Goal: Task Accomplishment & Management: Use online tool/utility

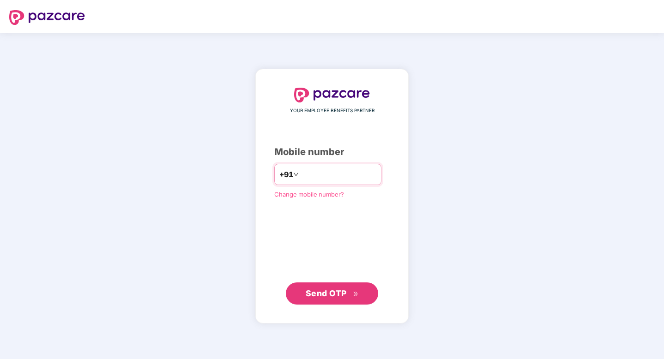
click at [338, 177] on input "number" at bounding box center [338, 174] width 76 height 15
type input "**********"
click at [329, 290] on span "Send OTP" at bounding box center [325, 293] width 41 height 10
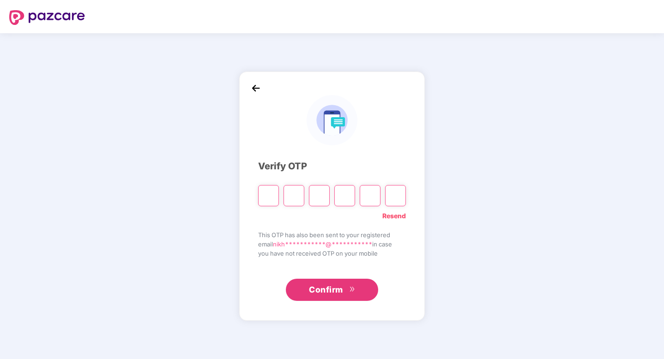
type input "*"
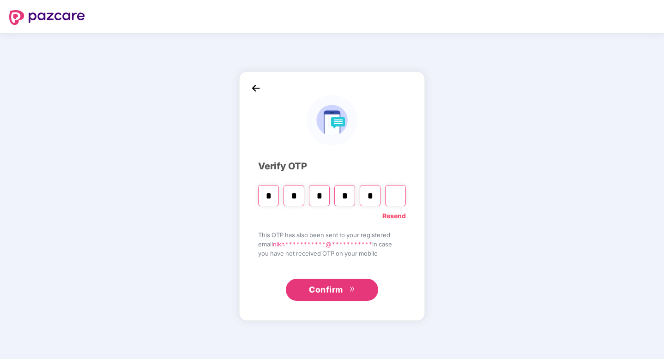
type input "*"
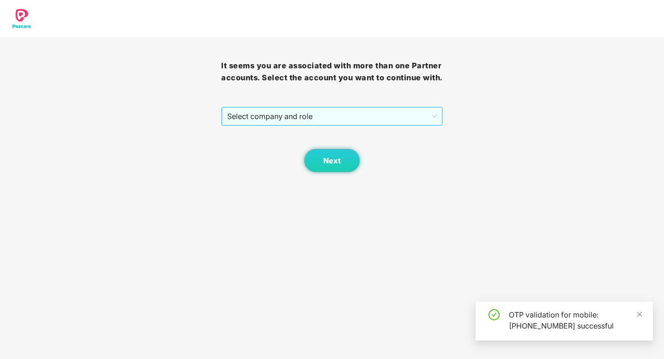
click at [332, 120] on span "Select company and role" at bounding box center [331, 117] width 209 height 18
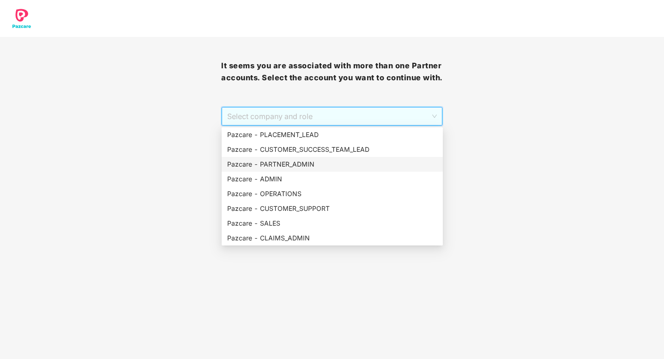
click at [293, 162] on div "Pazcare - PARTNER_ADMIN" at bounding box center [332, 164] width 210 height 10
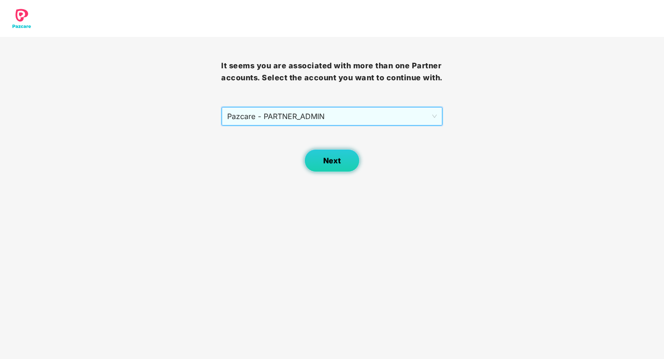
click at [335, 154] on button "Next" at bounding box center [331, 160] width 55 height 23
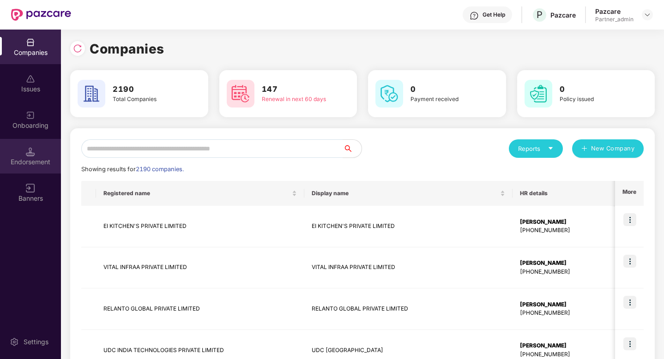
click at [38, 165] on div "Endorsement" at bounding box center [30, 161] width 61 height 9
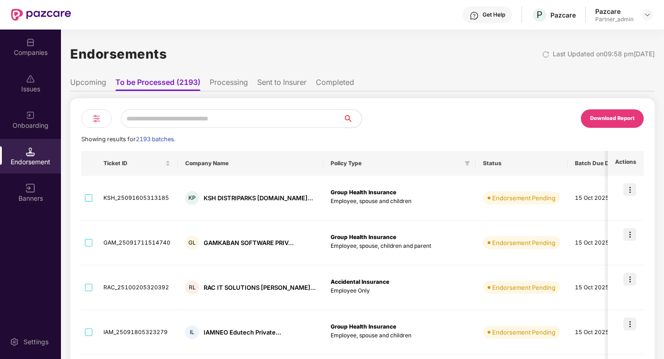
click at [93, 118] on img at bounding box center [96, 118] width 11 height 11
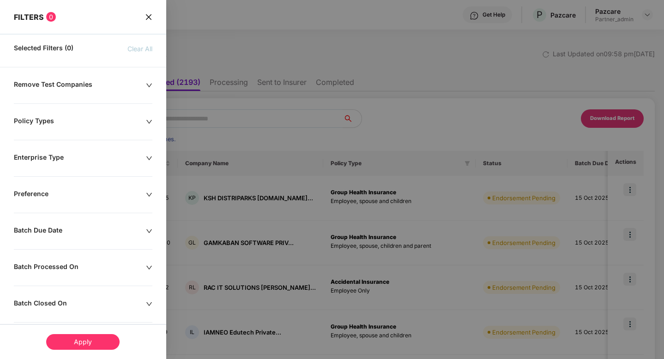
click at [82, 263] on div "Batch Processed On" at bounding box center [80, 268] width 132 height 10
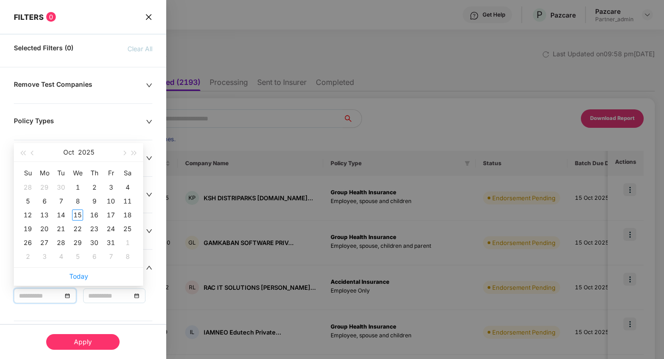
click at [60, 297] on input at bounding box center [40, 296] width 43 height 10
type input "**********"
click at [78, 214] on div "15" at bounding box center [77, 215] width 11 height 11
type input "**********"
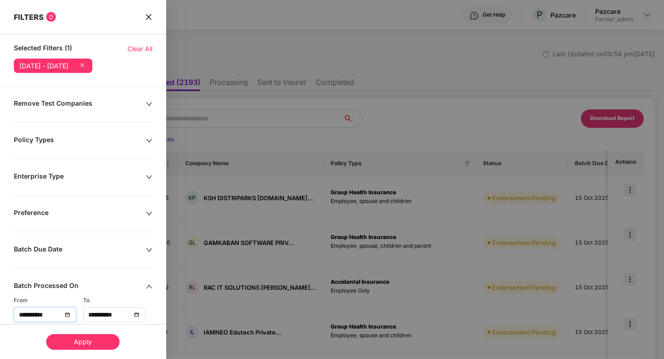
click at [76, 346] on div "Apply" at bounding box center [82, 342] width 73 height 16
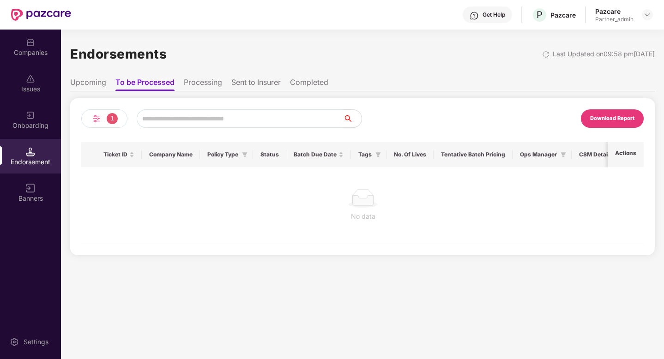
click at [257, 85] on li "Sent to Insurer" at bounding box center [255, 84] width 49 height 13
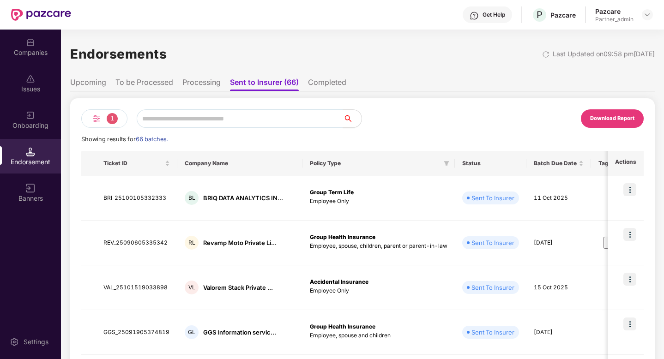
click at [99, 122] on img at bounding box center [96, 118] width 11 height 11
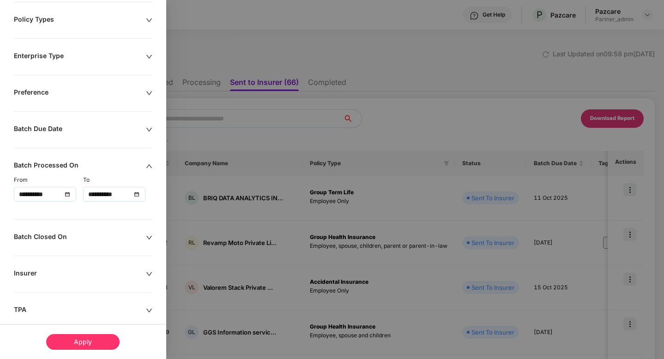
scroll to position [121, 0]
click at [86, 339] on div "Apply" at bounding box center [82, 342] width 73 height 16
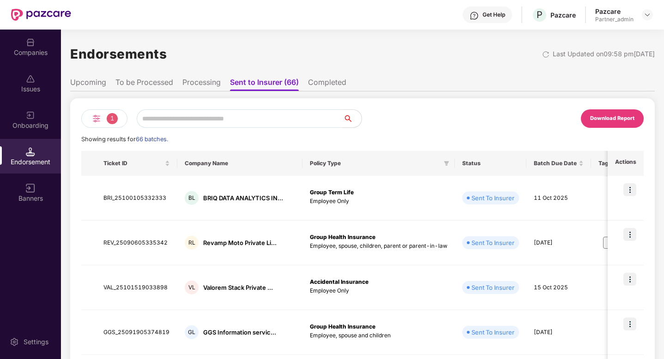
click at [608, 116] on div "Download Report" at bounding box center [612, 118] width 44 height 8
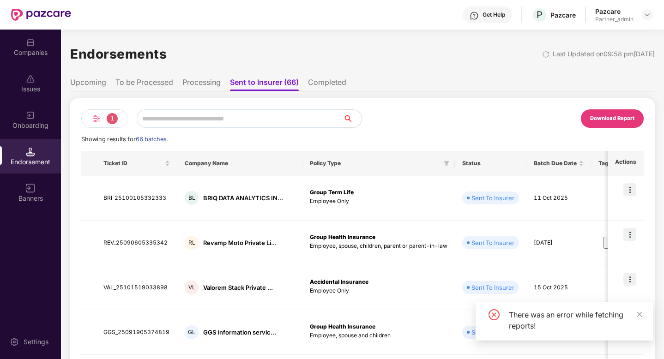
click at [591, 121] on div "Download Report" at bounding box center [612, 118] width 44 height 8
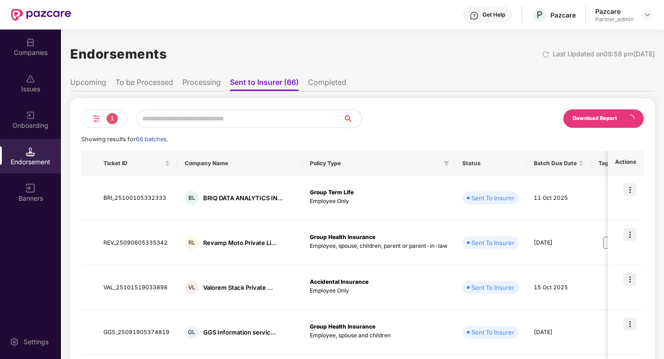
click at [103, 120] on div "1" at bounding box center [104, 118] width 46 height 18
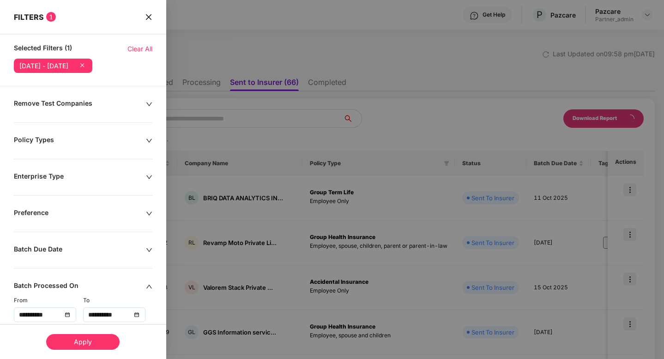
click at [140, 47] on span "Clear All" at bounding box center [139, 49] width 25 height 10
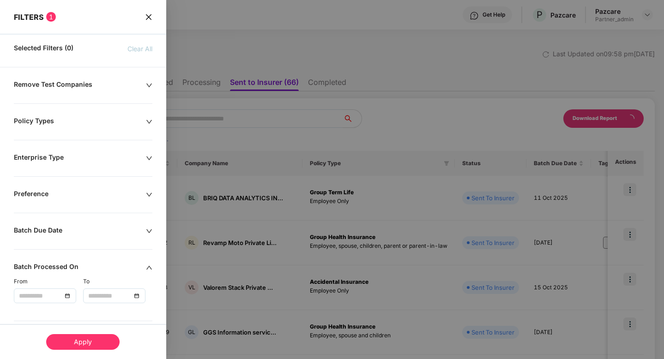
click at [147, 16] on icon "close" at bounding box center [148, 17] width 6 height 6
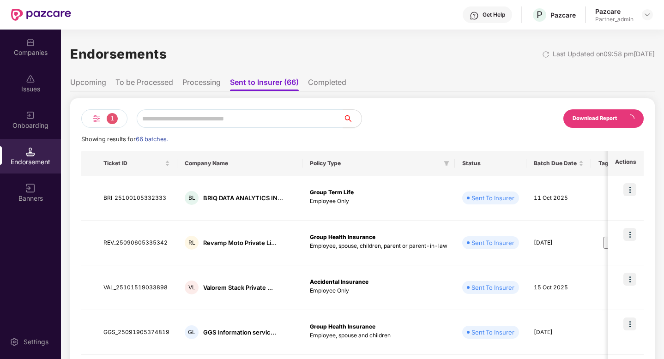
click at [518, 57] on div "Endorsements Last Updated on 09:58 pm, 15 Oct 2025" at bounding box center [362, 54] width 584 height 29
click at [542, 54] on img at bounding box center [545, 54] width 7 height 7
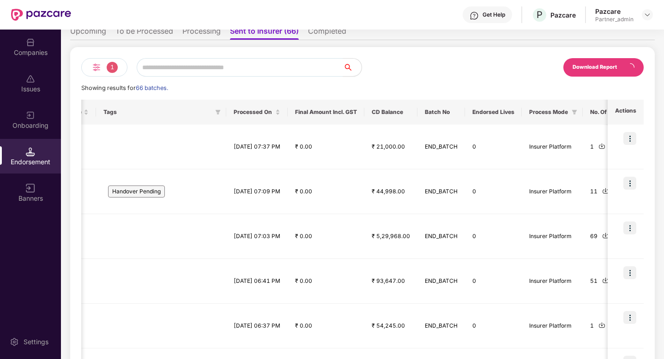
scroll to position [0, 0]
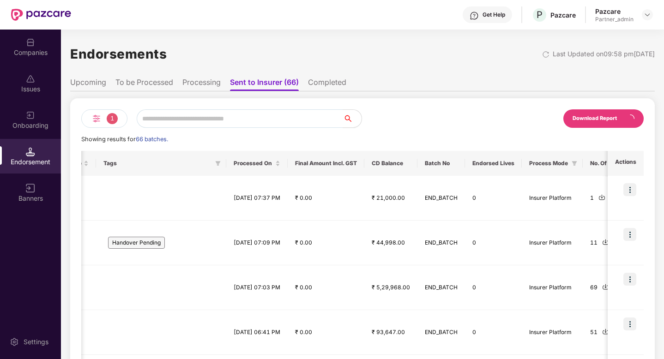
click at [517, 53] on div "Endorsements Last Updated on 09:58 pm, 15 Oct 2025" at bounding box center [362, 54] width 584 height 29
click at [542, 54] on div at bounding box center [547, 53] width 11 height 9
click at [542, 54] on img at bounding box center [545, 54] width 7 height 7
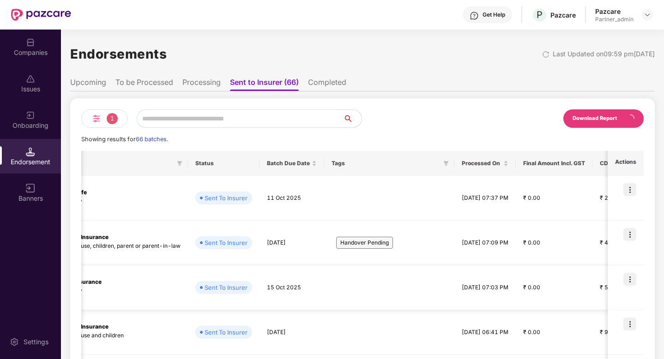
scroll to position [0, 183]
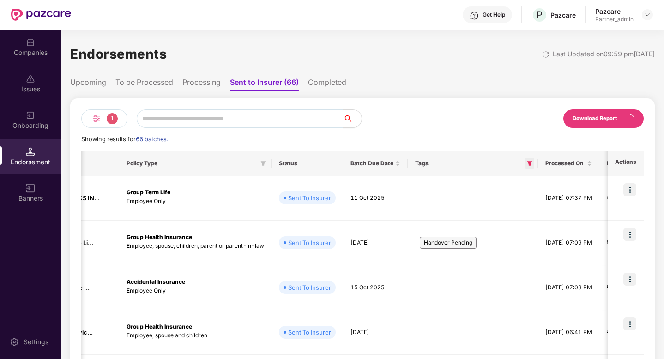
click at [527, 161] on icon "filter" at bounding box center [530, 164] width 6 height 6
click at [473, 123] on div "Download Report" at bounding box center [502, 118] width 281 height 18
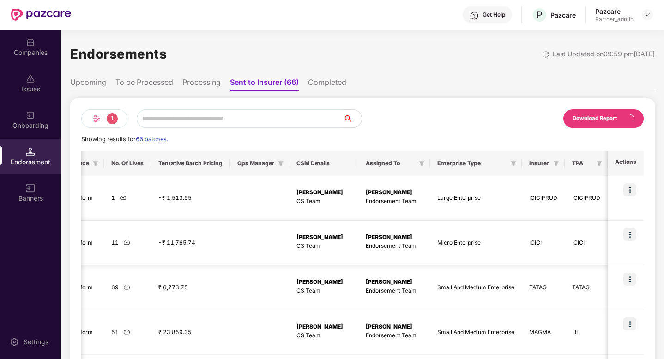
scroll to position [0, 1010]
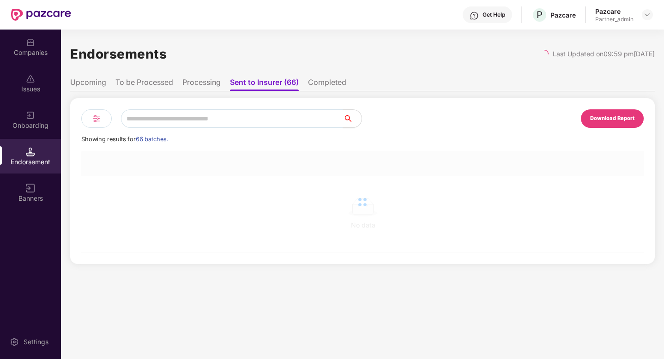
scroll to position [0, 1]
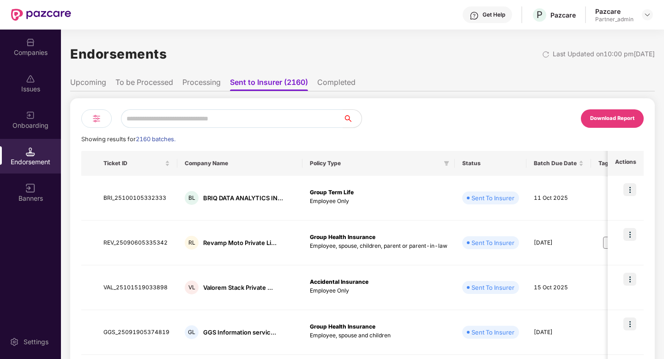
click at [97, 123] on img at bounding box center [96, 118] width 11 height 11
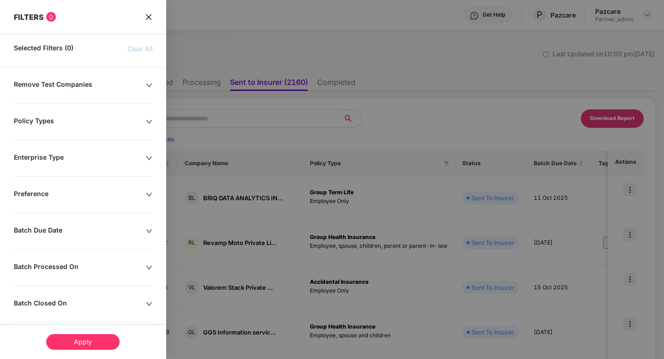
click at [573, 85] on div at bounding box center [332, 179] width 664 height 359
click at [610, 123] on div at bounding box center [332, 179] width 664 height 359
click at [141, 15] on div "FILTERS 0" at bounding box center [83, 11] width 166 height 22
click at [148, 15] on icon "close" at bounding box center [148, 16] width 7 height 7
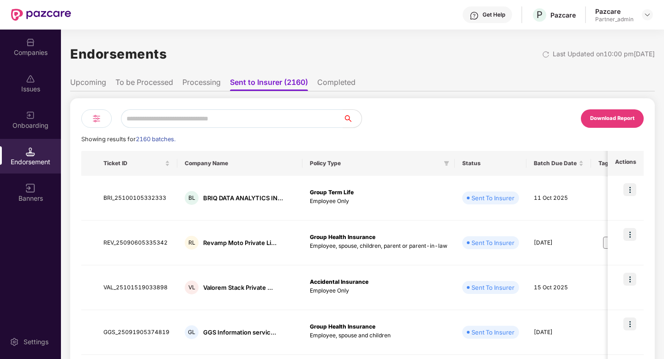
click at [600, 113] on div "Download Report" at bounding box center [612, 118] width 63 height 18
click at [420, 41] on div "Endorsements Last Updated on 10:00 pm[DATE]" at bounding box center [362, 54] width 584 height 29
click at [609, 118] on div "Download Report" at bounding box center [612, 118] width 44 height 8
click at [91, 117] on img at bounding box center [96, 118] width 11 height 11
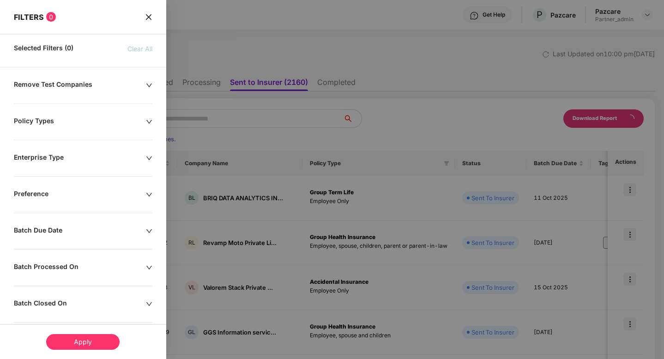
click at [94, 268] on div "Batch Processed On" at bounding box center [80, 268] width 132 height 10
click at [47, 293] on input at bounding box center [40, 296] width 43 height 10
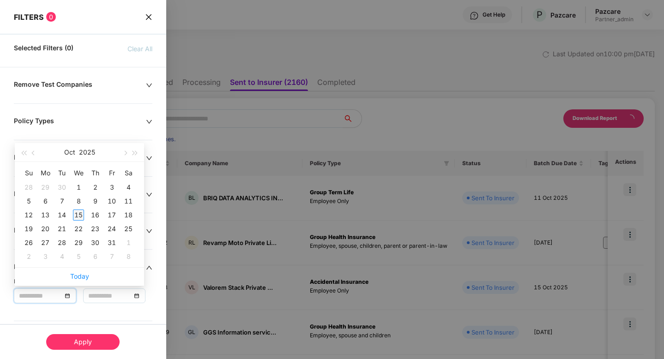
type input "**********"
click at [79, 219] on div "15" at bounding box center [78, 215] width 11 height 11
type input "**********"
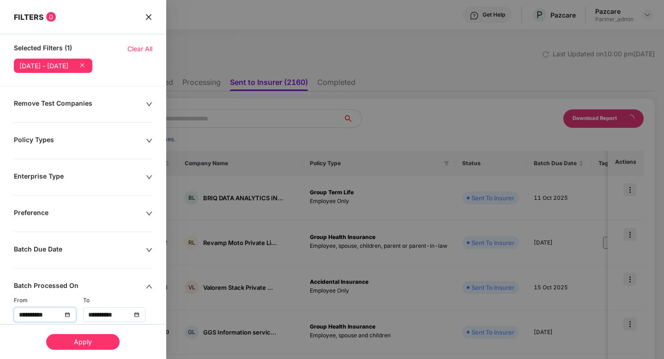
click at [107, 338] on div "Apply" at bounding box center [82, 342] width 73 height 16
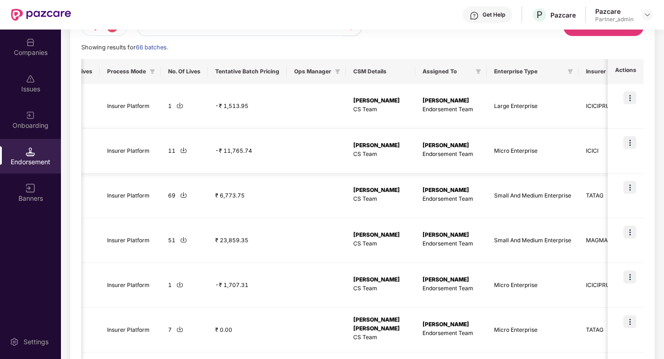
scroll to position [0, 917]
click at [480, 72] on icon "filter" at bounding box center [477, 71] width 5 height 5
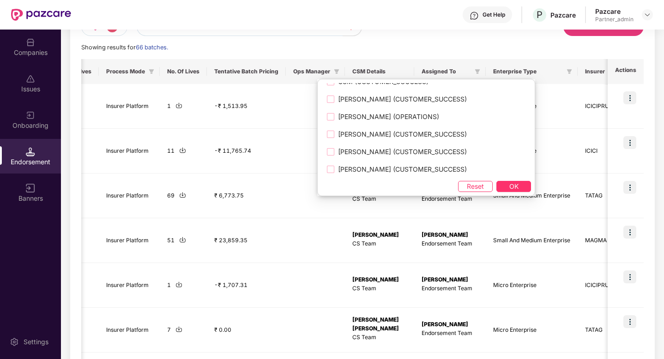
scroll to position [119, 0]
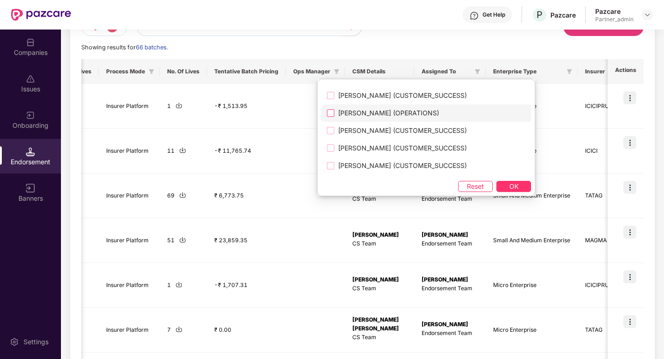
click at [377, 114] on span "[PERSON_NAME] (OPERATIONS)" at bounding box center [388, 113] width 108 height 10
click at [509, 183] on span "OK" at bounding box center [513, 186] width 9 height 10
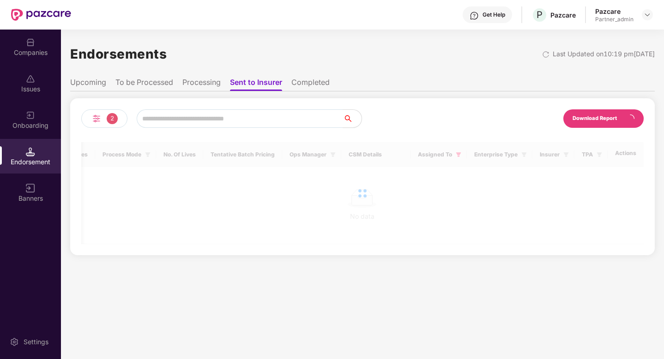
scroll to position [0, 0]
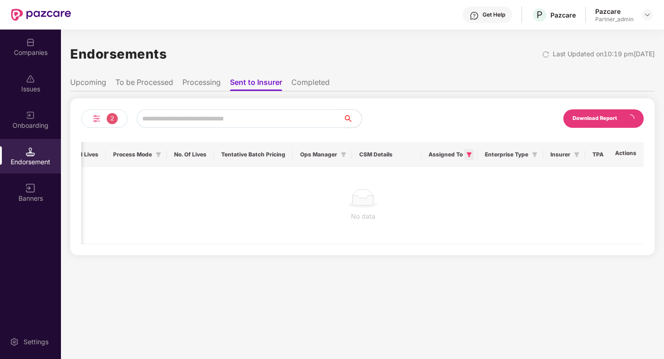
click at [466, 154] on icon "filter" at bounding box center [469, 155] width 6 height 6
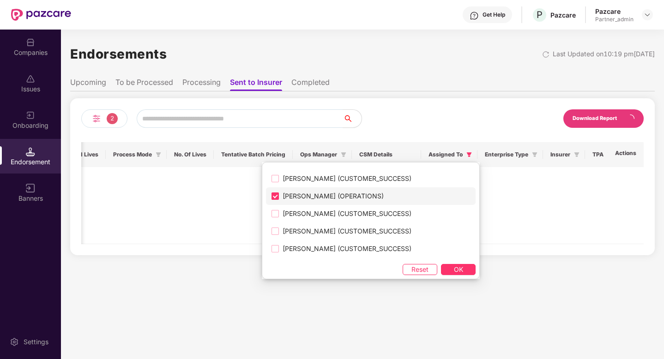
click at [332, 198] on span "[PERSON_NAME] (OPERATIONS)" at bounding box center [333, 196] width 108 height 10
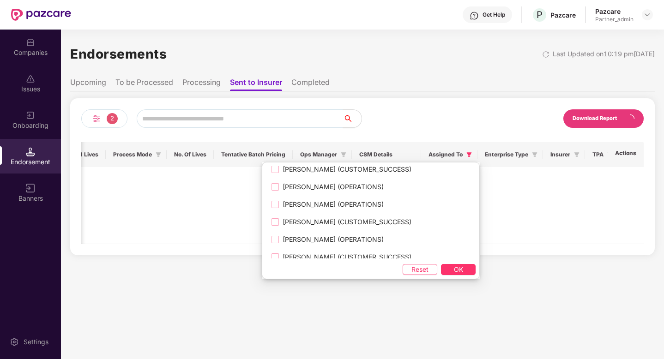
scroll to position [480, 0]
click at [348, 206] on span "[PERSON_NAME] (OPERATIONS)" at bounding box center [333, 203] width 108 height 10
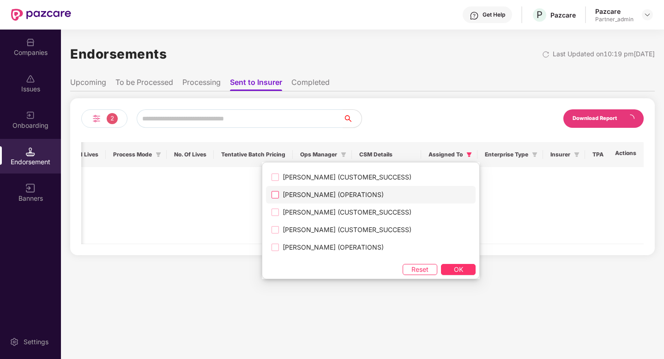
click at [357, 200] on label "[PERSON_NAME] (OPERATIONS)" at bounding box center [371, 195] width 210 height 18
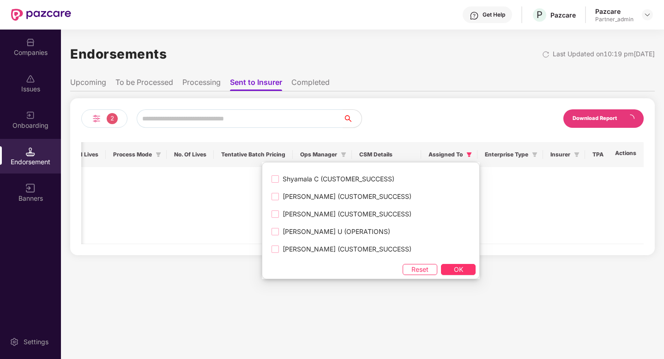
scroll to position [910, 0]
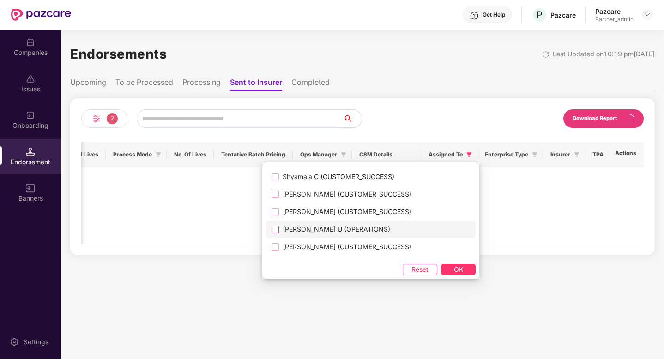
click at [336, 231] on span "[PERSON_NAME] U (OPERATIONS)" at bounding box center [336, 229] width 115 height 10
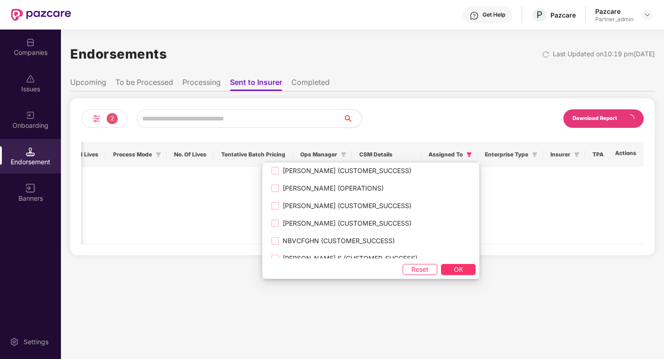
scroll to position [1223, 0]
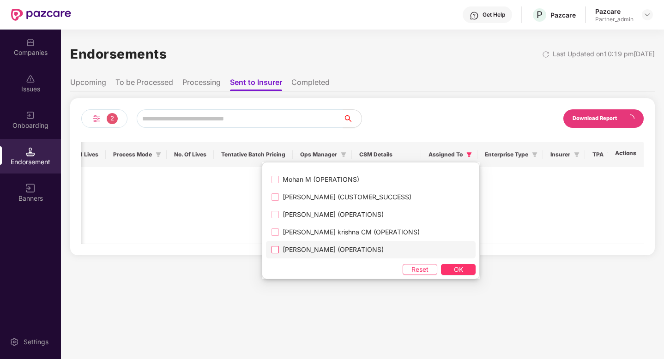
click at [337, 248] on span "[PERSON_NAME] (OPERATIONS)" at bounding box center [333, 250] width 108 height 10
click at [323, 234] on span "[PERSON_NAME] krishna CM (OPERATIONS)" at bounding box center [351, 232] width 144 height 10
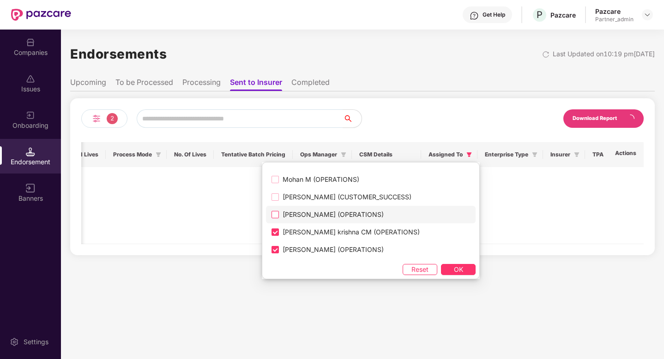
click at [303, 217] on span "[PERSON_NAME] (OPERATIONS)" at bounding box center [333, 215] width 108 height 10
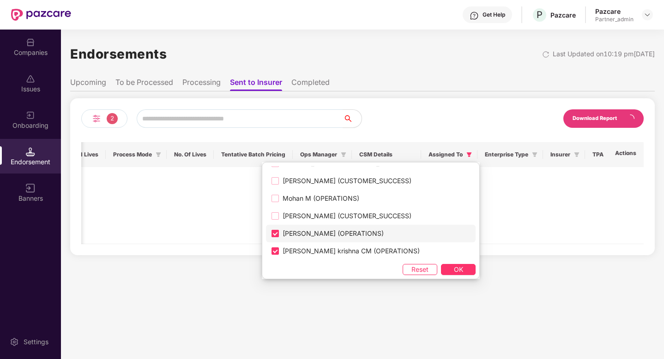
scroll to position [1198, 0]
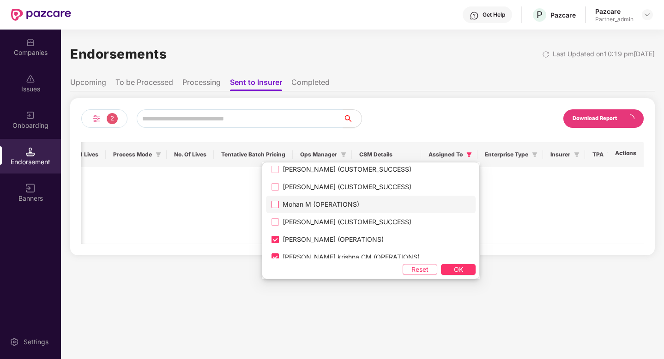
click at [312, 210] on label "Mohan M (OPERATIONS)" at bounding box center [371, 205] width 210 height 18
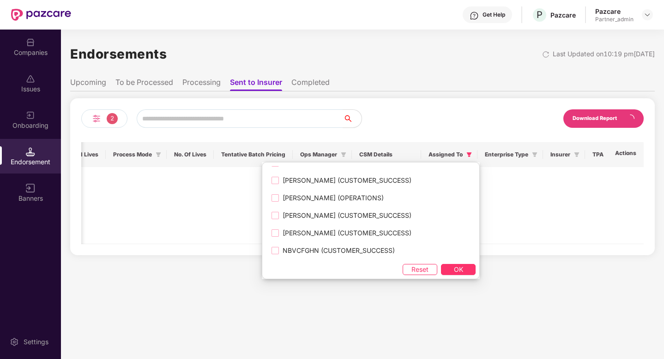
scroll to position [1042, 0]
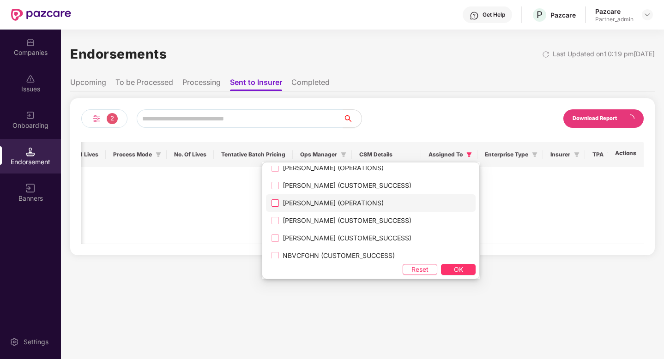
click at [313, 205] on span "[PERSON_NAME] (OPERATIONS)" at bounding box center [333, 203] width 108 height 10
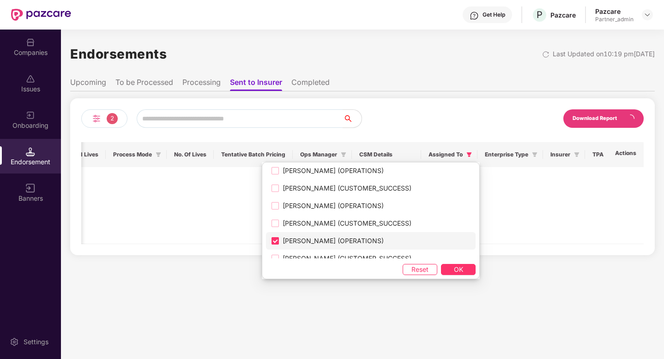
click at [330, 205] on span "[PERSON_NAME] (OPERATIONS)" at bounding box center [333, 206] width 108 height 10
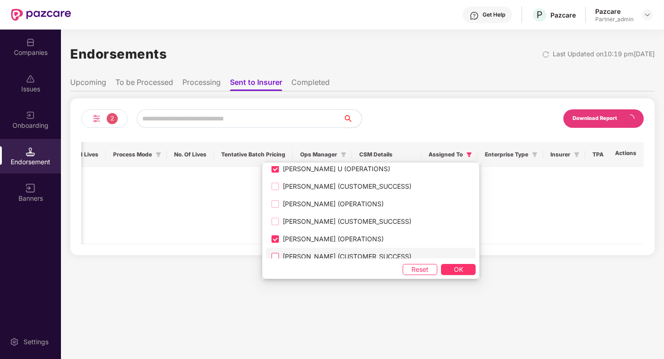
scroll to position [970, 0]
click at [351, 210] on label "[PERSON_NAME] (OPERATIONS)" at bounding box center [371, 205] width 210 height 18
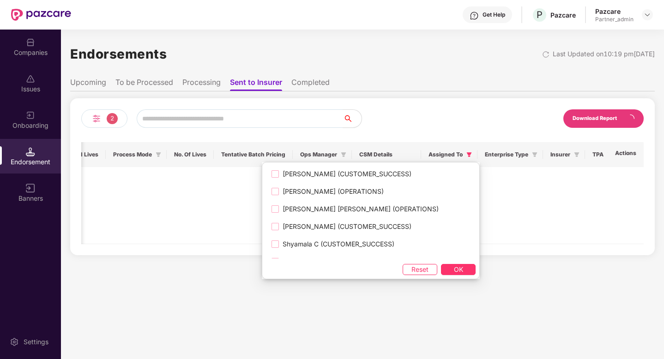
scroll to position [838, 0]
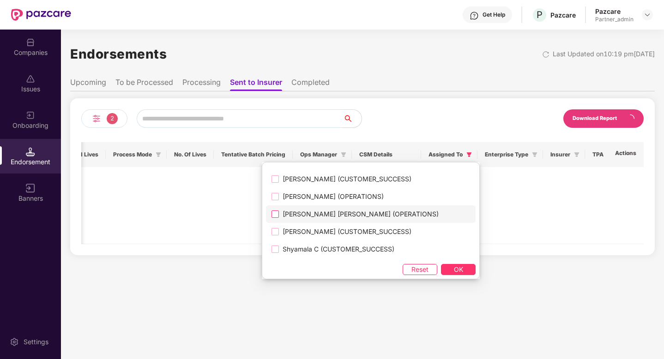
click at [362, 209] on span "[PERSON_NAME] [PERSON_NAME] (OPERATIONS)" at bounding box center [360, 214] width 163 height 10
click at [369, 196] on span "[PERSON_NAME] (OPERATIONS)" at bounding box center [333, 197] width 108 height 10
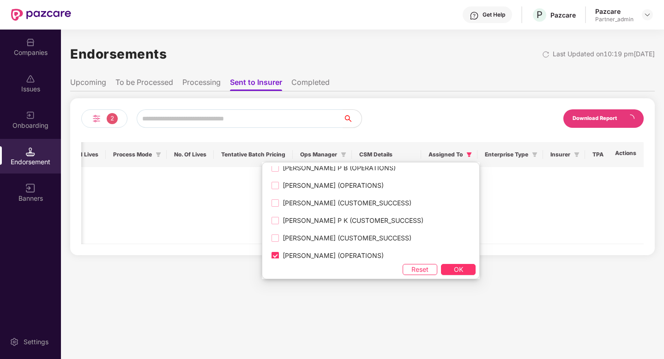
scroll to position [769, 0]
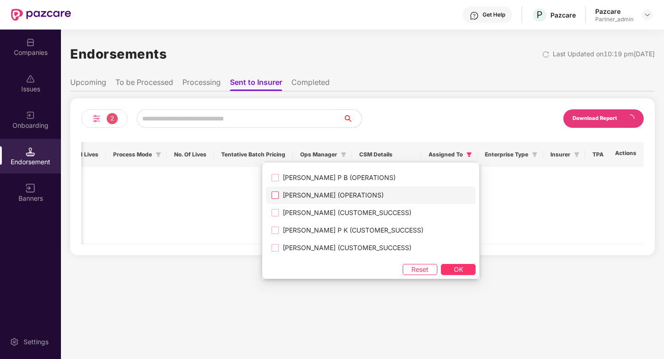
click at [360, 196] on span "[PERSON_NAME] (OPERATIONS)" at bounding box center [333, 195] width 108 height 10
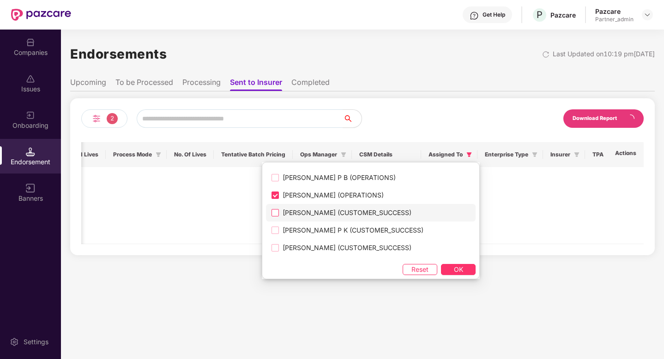
scroll to position [764, 0]
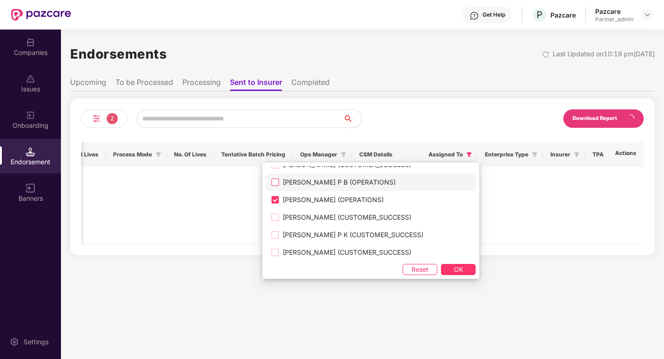
click at [373, 181] on span "[PERSON_NAME] P B (OPERATIONS)" at bounding box center [339, 182] width 120 height 10
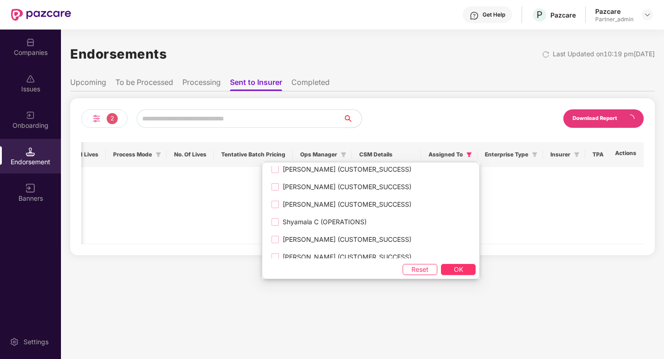
scroll to position [0, 0]
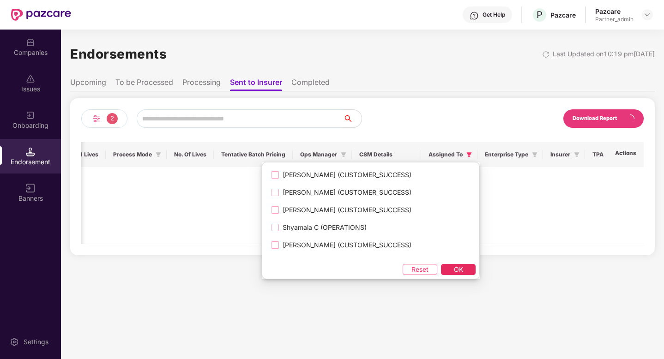
click at [452, 268] on button "OK" at bounding box center [458, 269] width 35 height 11
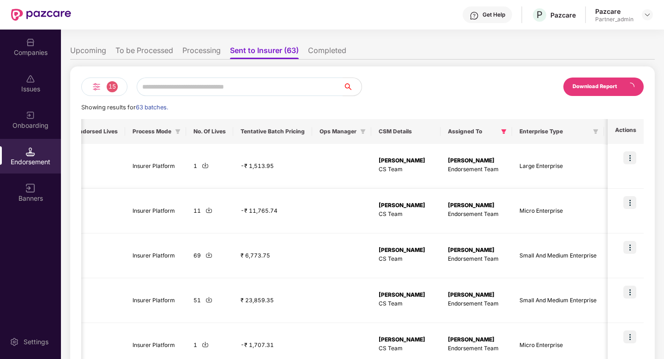
scroll to position [30, 0]
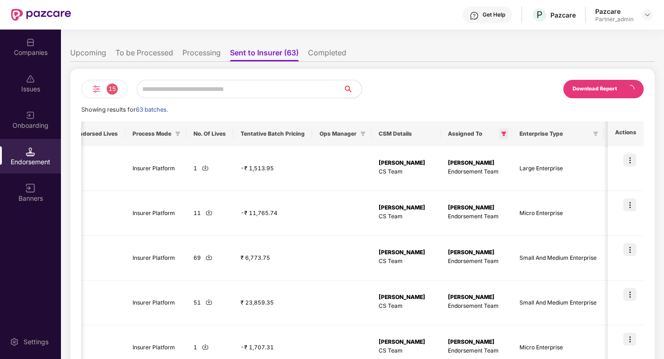
click at [506, 131] on icon "filter" at bounding box center [504, 134] width 6 height 6
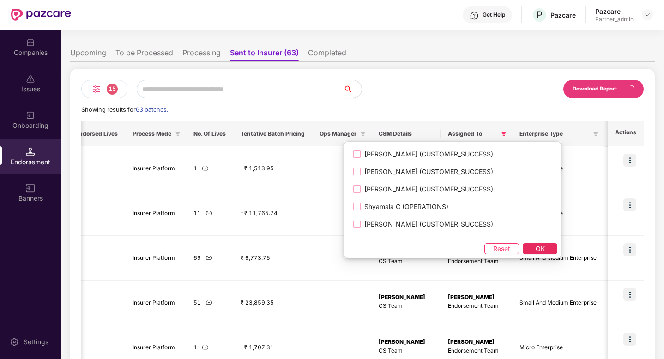
click at [535, 246] on span "OK" at bounding box center [539, 249] width 9 height 10
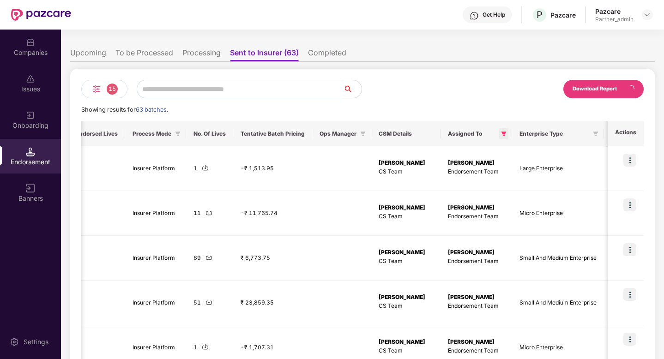
click at [506, 134] on icon "filter" at bounding box center [503, 134] width 5 height 5
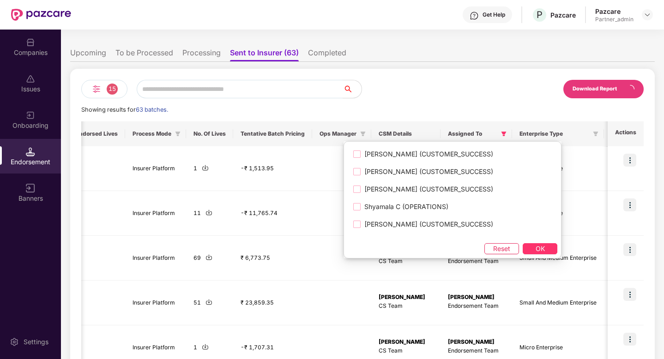
click at [493, 246] on span "Reset" at bounding box center [501, 249] width 17 height 10
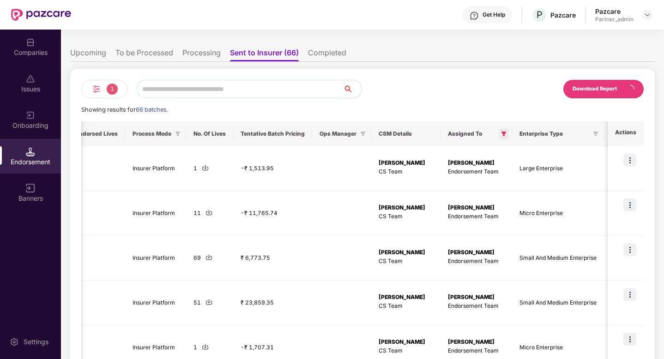
click at [506, 134] on icon "filter" at bounding box center [504, 134] width 6 height 6
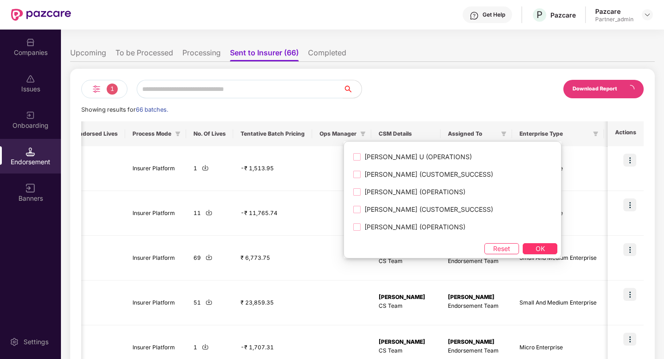
scroll to position [1223, 0]
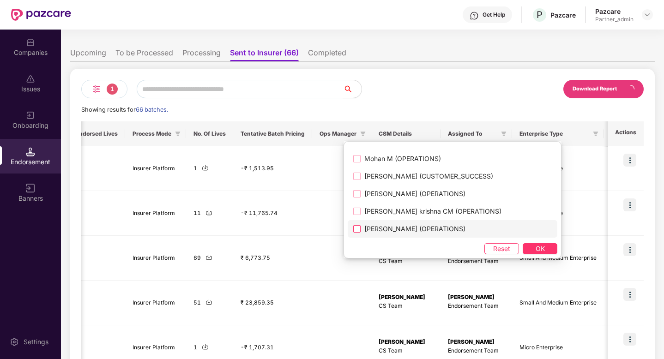
click at [427, 225] on span "[PERSON_NAME] (OPERATIONS)" at bounding box center [414, 229] width 108 height 10
click at [534, 246] on button "OK" at bounding box center [539, 248] width 35 height 11
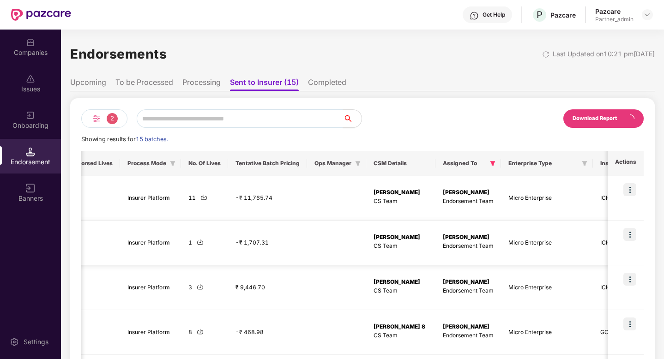
scroll to position [40, 0]
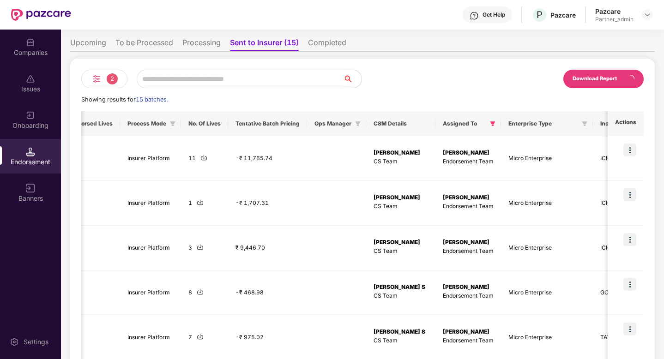
click at [162, 41] on li "To be Processed" at bounding box center [144, 44] width 58 height 13
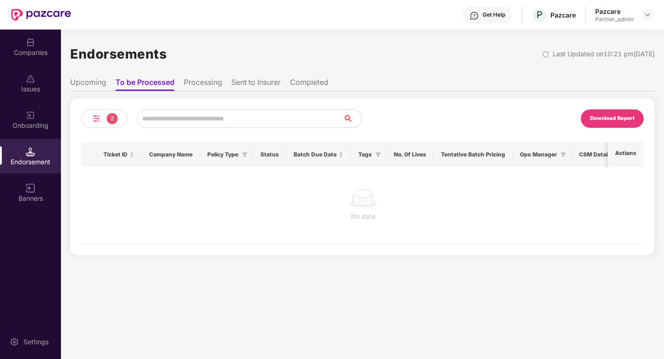
click at [254, 84] on li "Sent to Insurer" at bounding box center [255, 84] width 49 height 13
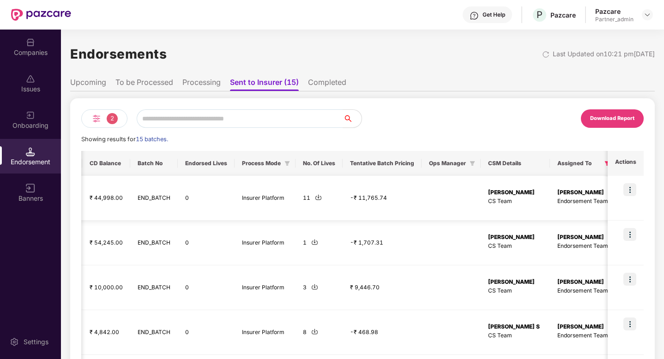
scroll to position [0, 921]
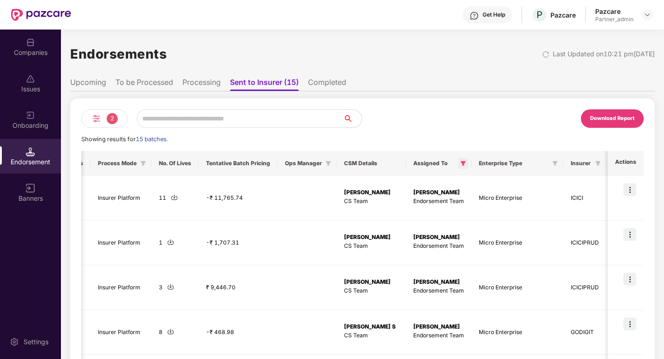
click at [466, 162] on icon "filter" at bounding box center [463, 163] width 5 height 5
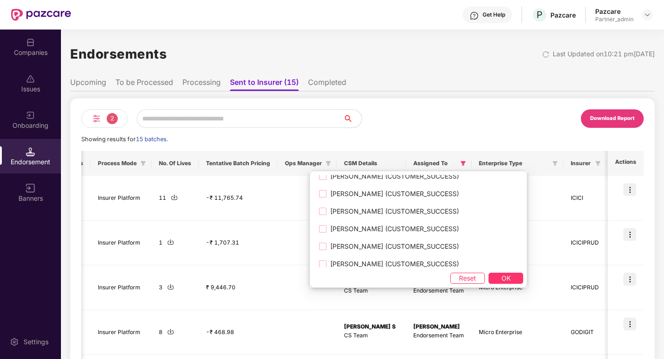
scroll to position [1223, 0]
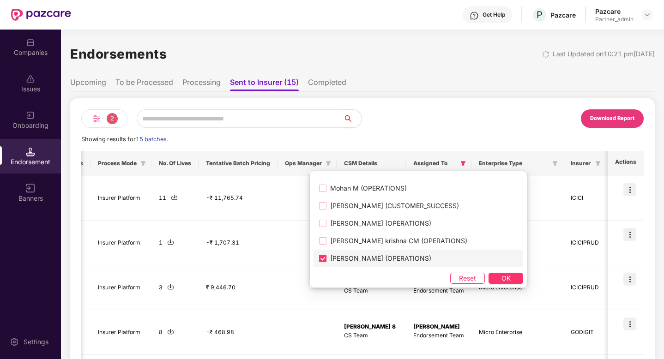
click at [347, 264] on label "[PERSON_NAME] (OPERATIONS)" at bounding box center [418, 259] width 210 height 18
click at [361, 245] on span "[PERSON_NAME] krishna CM (OPERATIONS)" at bounding box center [398, 241] width 144 height 10
click at [501, 276] on span "OK" at bounding box center [505, 278] width 9 height 10
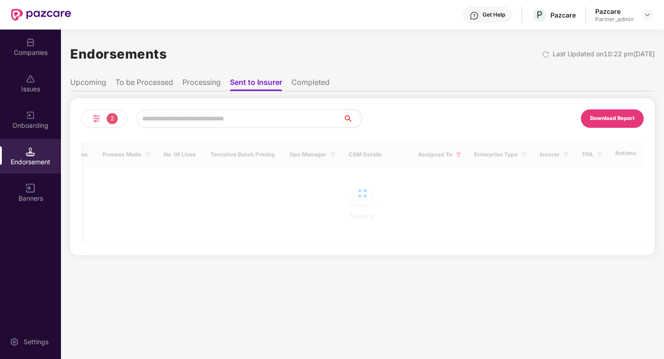
scroll to position [0, 560]
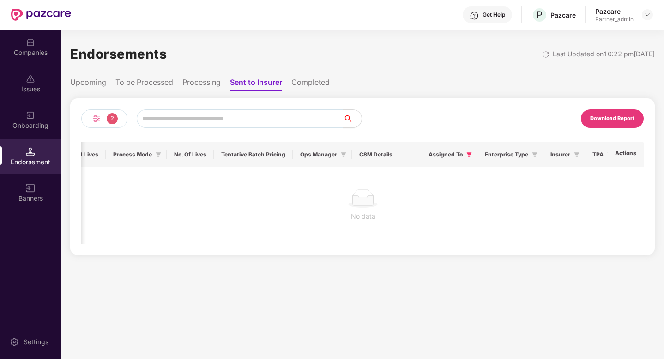
click at [104, 120] on div "2" at bounding box center [104, 118] width 46 height 18
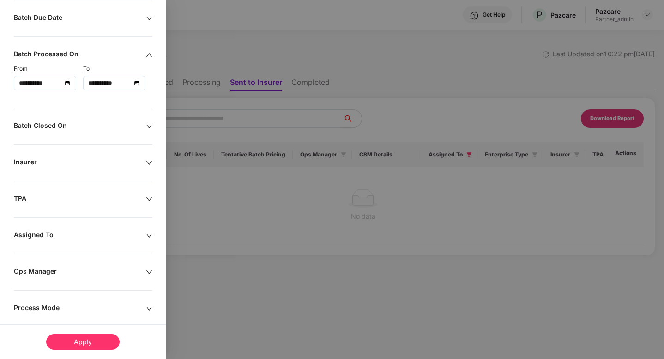
scroll to position [312, 0]
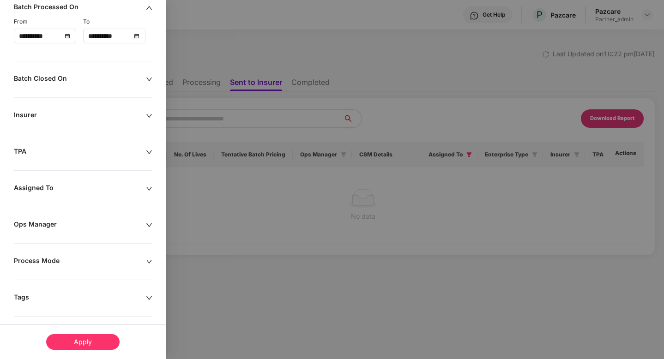
click at [97, 339] on div "Apply" at bounding box center [82, 342] width 73 height 16
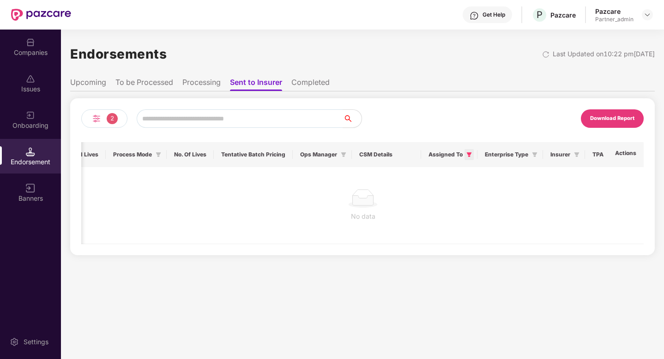
click at [464, 156] on span at bounding box center [468, 154] width 9 height 11
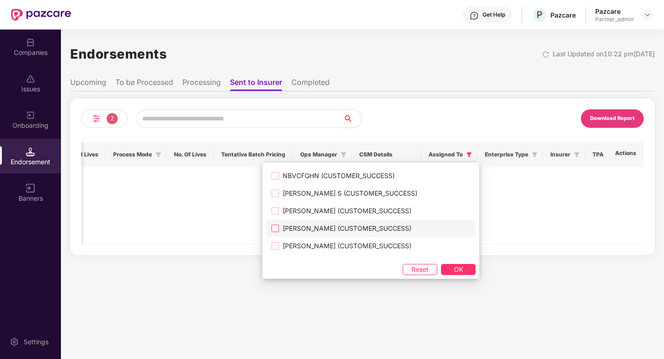
scroll to position [1223, 0]
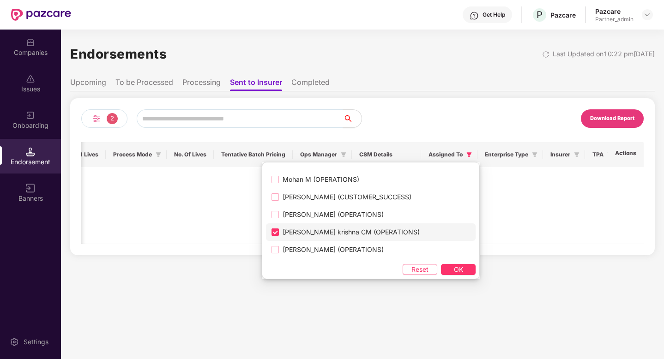
click at [287, 232] on span "[PERSON_NAME] krishna CM (OPERATIONS)" at bounding box center [351, 232] width 144 height 10
click at [296, 216] on span "[PERSON_NAME] (OPERATIONS)" at bounding box center [333, 215] width 108 height 10
click at [453, 269] on button "OK" at bounding box center [458, 269] width 35 height 11
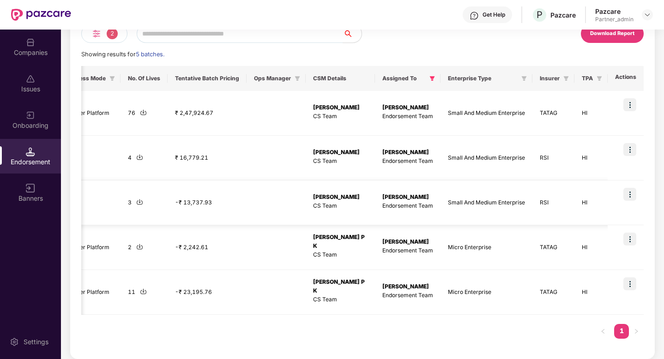
scroll to position [0, 0]
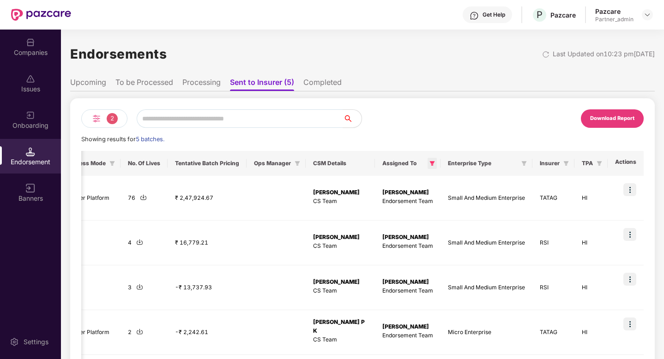
click at [436, 163] on span at bounding box center [431, 163] width 9 height 11
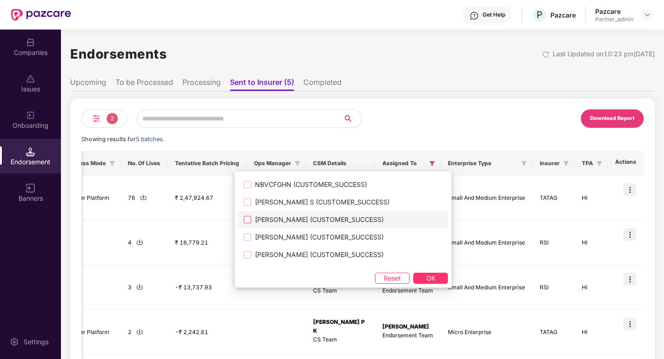
scroll to position [1223, 0]
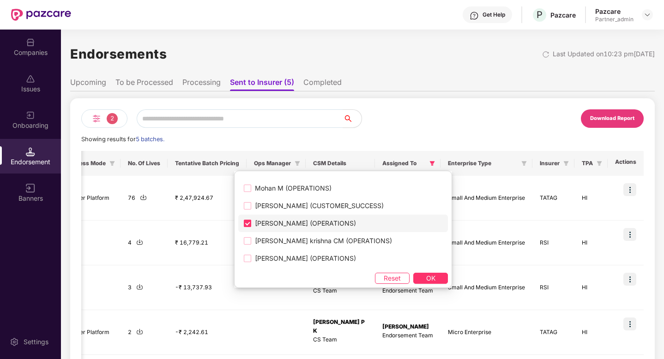
click at [279, 224] on span "[PERSON_NAME] (OPERATIONS)" at bounding box center [305, 223] width 108 height 10
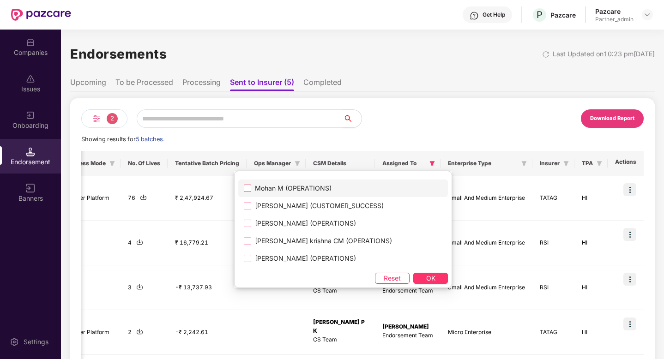
click at [293, 188] on span "Mohan M (OPERATIONS)" at bounding box center [293, 188] width 84 height 10
click at [414, 273] on button "OK" at bounding box center [430, 278] width 35 height 11
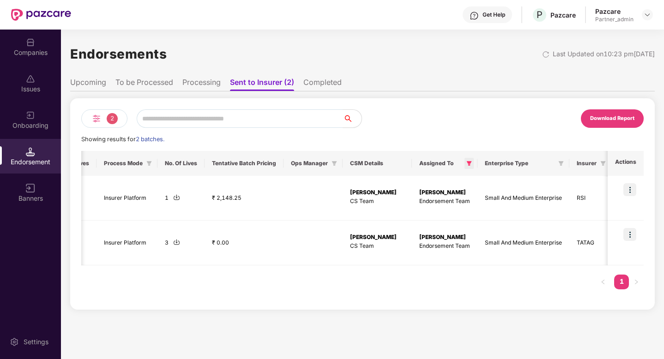
click at [467, 161] on icon "filter" at bounding box center [469, 164] width 6 height 6
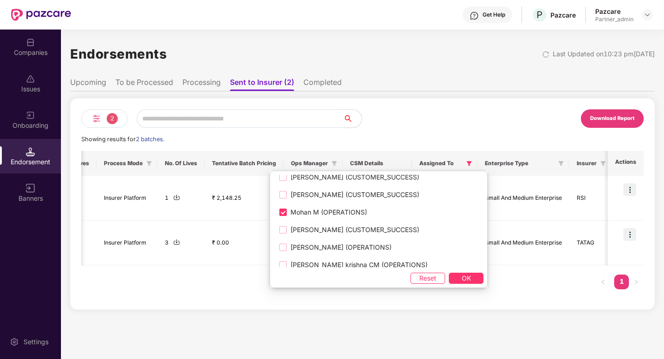
scroll to position [1200, 0]
click at [321, 215] on span "Mohan M (OPERATIONS)" at bounding box center [329, 211] width 84 height 10
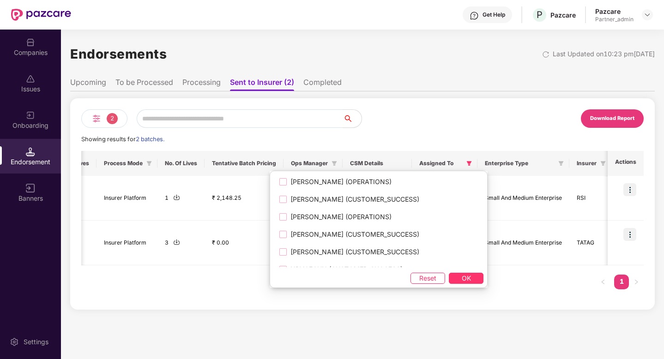
scroll to position [1036, 0]
click at [333, 221] on span "[PERSON_NAME] (OPERATIONS)" at bounding box center [341, 218] width 108 height 10
click at [331, 183] on span "[PERSON_NAME] (OPERATIONS)" at bounding box center [341, 183] width 108 height 10
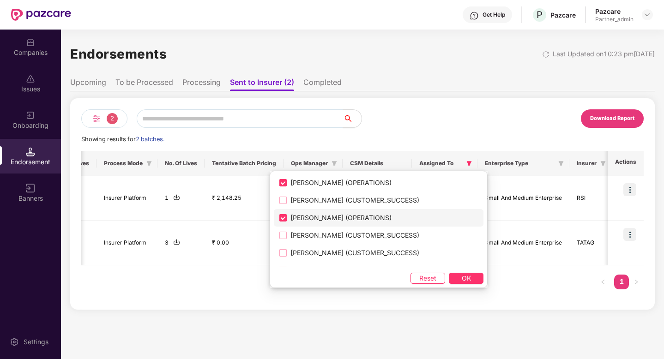
click at [314, 215] on span "[PERSON_NAME] (OPERATIONS)" at bounding box center [341, 218] width 108 height 10
click at [461, 275] on span "OK" at bounding box center [465, 278] width 9 height 10
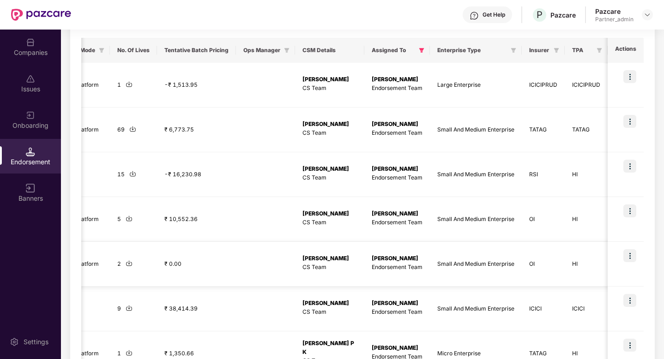
scroll to position [0, 0]
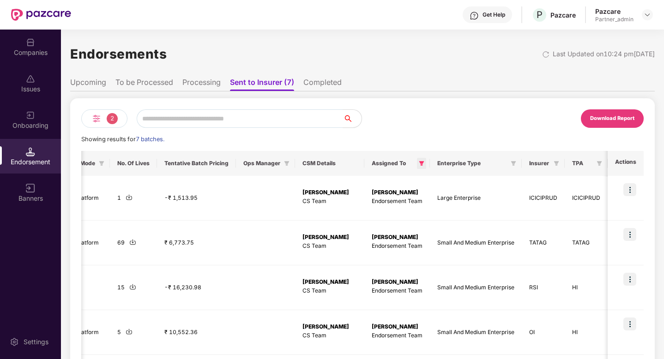
click at [424, 162] on icon "filter" at bounding box center [421, 163] width 5 height 5
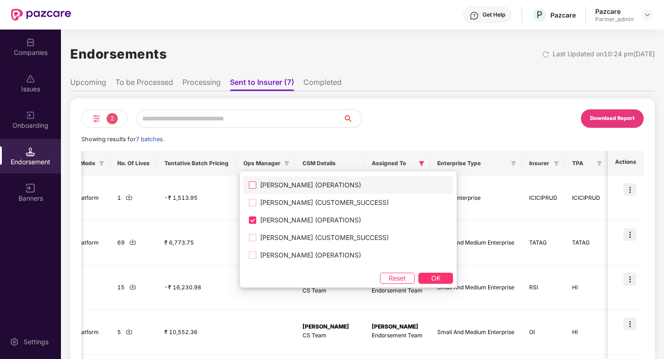
scroll to position [990, 0]
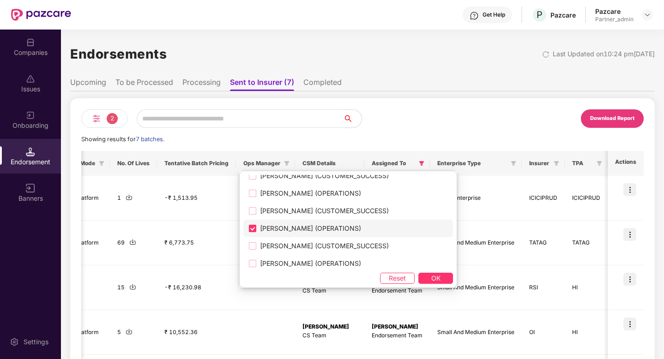
click at [314, 225] on span "[PERSON_NAME] (OPERATIONS)" at bounding box center [310, 228] width 108 height 10
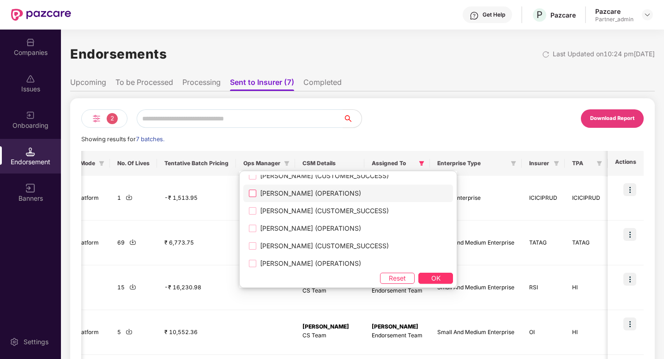
click at [290, 200] on label "[PERSON_NAME] (OPERATIONS)" at bounding box center [348, 194] width 210 height 18
click at [431, 279] on span "OK" at bounding box center [435, 278] width 9 height 10
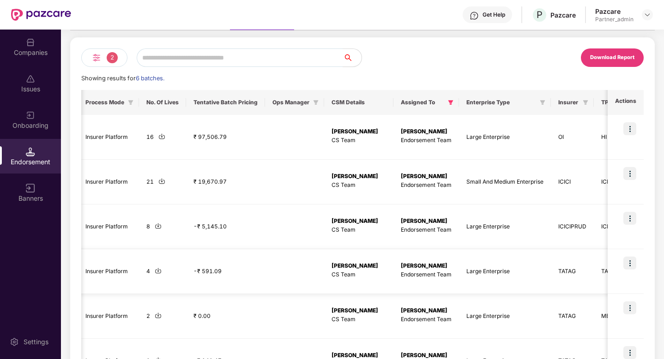
scroll to position [46, 0]
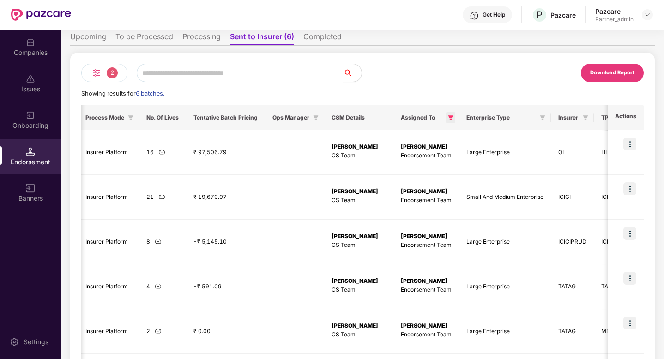
click at [453, 118] on icon "filter" at bounding box center [451, 118] width 6 height 6
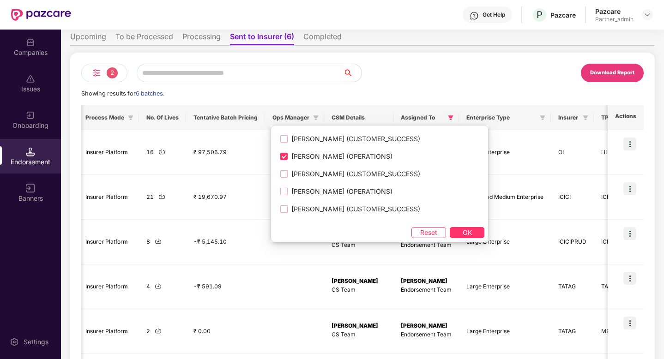
scroll to position [974, 0]
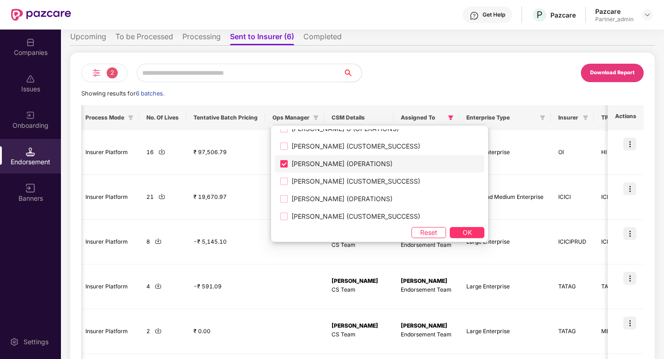
click at [324, 168] on span "[PERSON_NAME] (OPERATIONS)" at bounding box center [341, 164] width 108 height 10
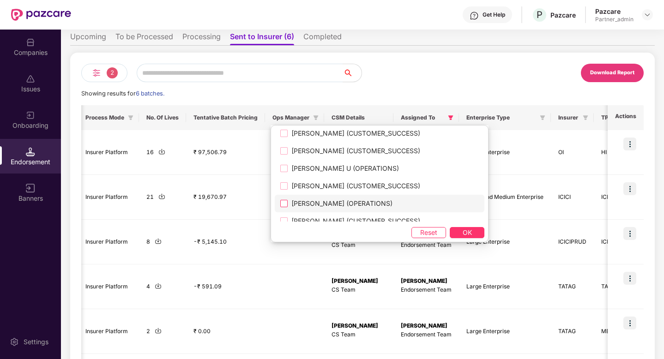
scroll to position [933, 0]
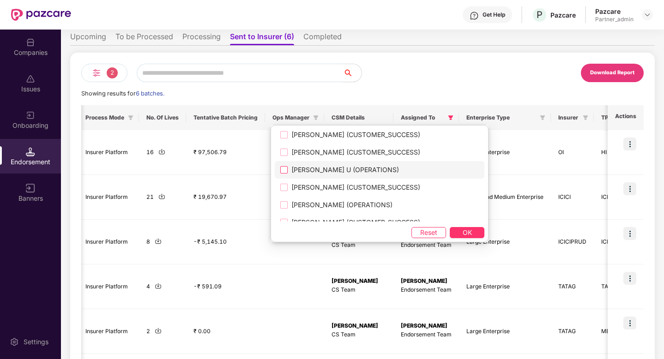
click at [353, 168] on span "[PERSON_NAME] U (OPERATIONS)" at bounding box center [344, 170] width 115 height 10
click at [462, 228] on span "OK" at bounding box center [466, 233] width 9 height 10
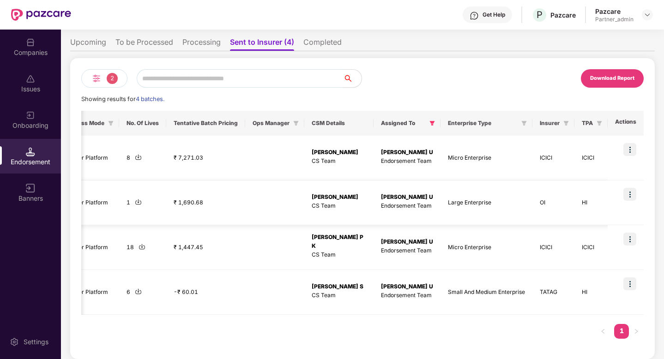
scroll to position [40, 0]
click at [432, 123] on icon "filter" at bounding box center [432, 123] width 5 height 5
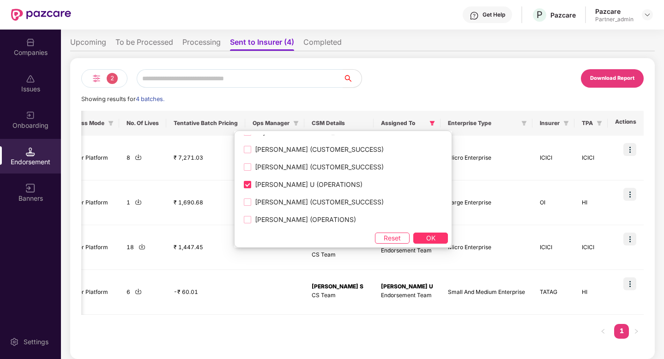
scroll to position [913, 0]
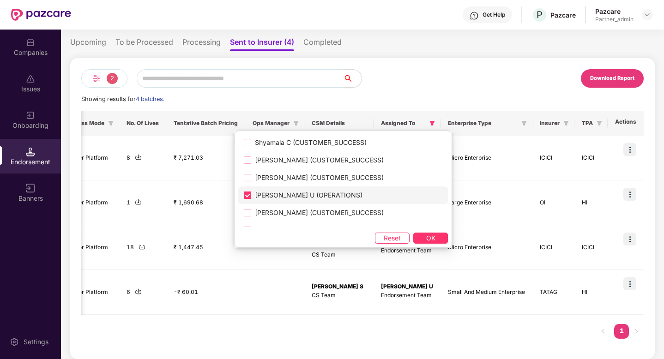
click at [298, 193] on span "[PERSON_NAME] U (OPERATIONS)" at bounding box center [308, 195] width 115 height 10
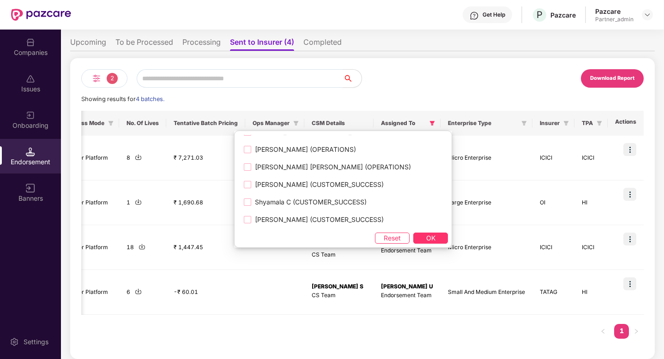
scroll to position [850, 0]
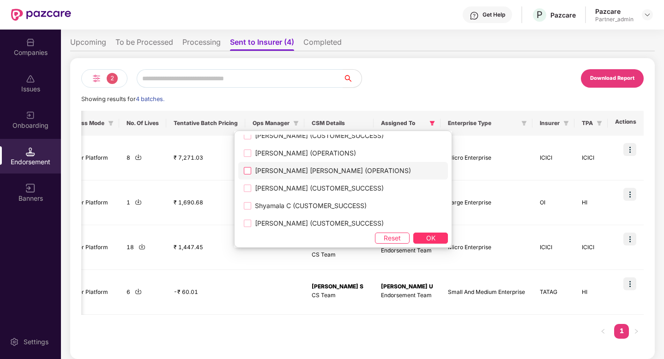
click at [253, 174] on span "[PERSON_NAME] [PERSON_NAME] (OPERATIONS)" at bounding box center [332, 171] width 163 height 10
click at [426, 236] on span "OK" at bounding box center [430, 238] width 9 height 10
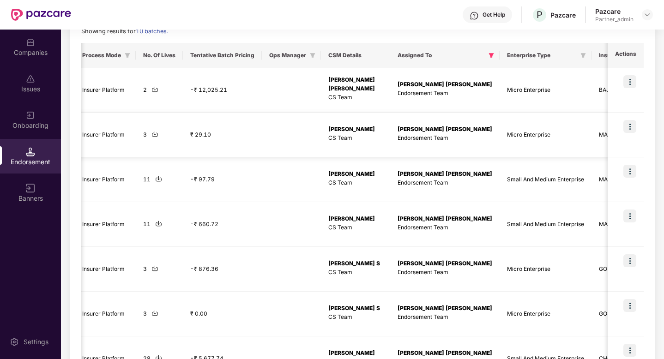
scroll to position [112, 0]
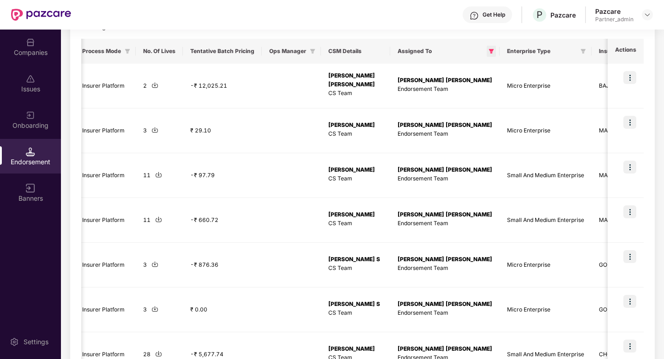
click at [486, 54] on span at bounding box center [490, 51] width 9 height 11
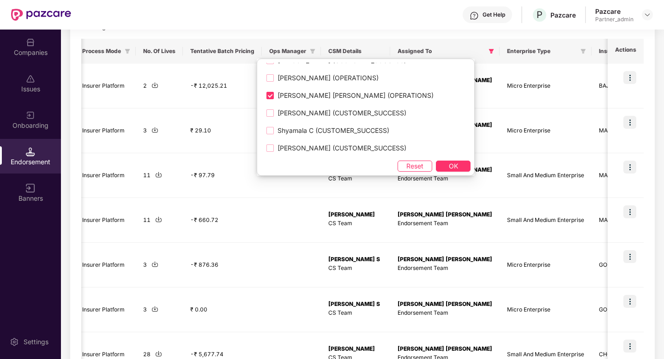
scroll to position [843, 0]
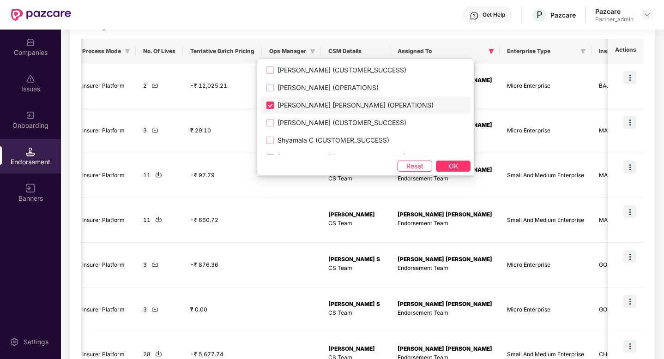
click at [362, 109] on span "[PERSON_NAME] [PERSON_NAME] (OPERATIONS)" at bounding box center [355, 105] width 163 height 10
click at [351, 92] on span "[PERSON_NAME] (OPERATIONS)" at bounding box center [328, 88] width 108 height 10
click at [449, 163] on span "OK" at bounding box center [453, 166] width 9 height 10
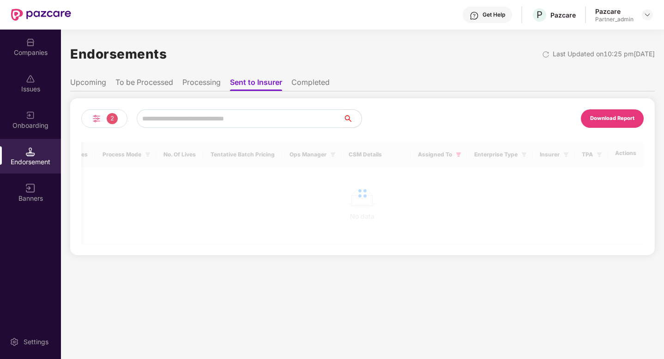
scroll to position [0, 0]
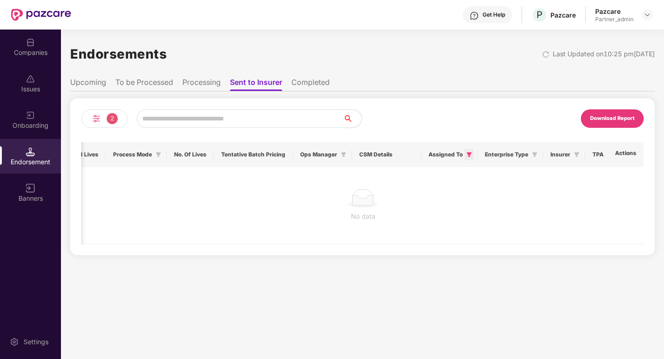
click at [467, 154] on icon "filter" at bounding box center [469, 154] width 5 height 5
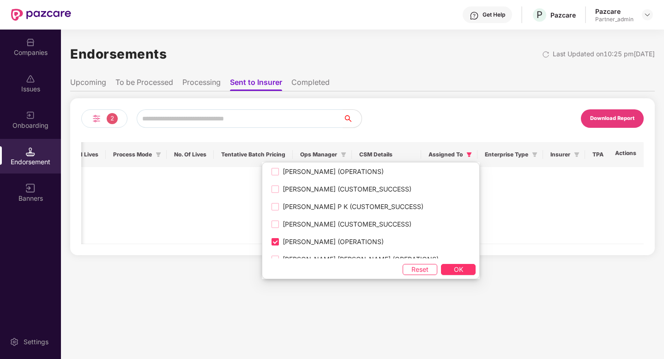
scroll to position [793, 0]
click at [339, 240] on span "[PERSON_NAME] (OPERATIONS)" at bounding box center [333, 241] width 108 height 10
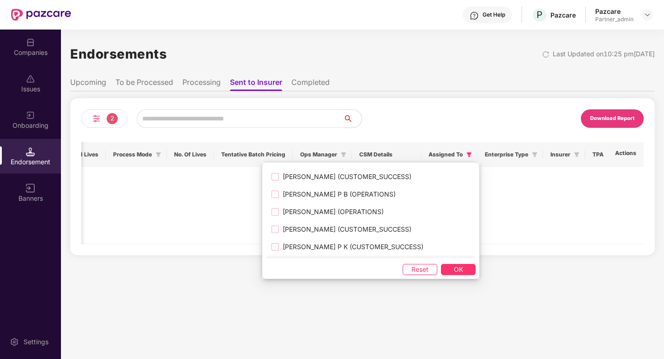
scroll to position [750, 0]
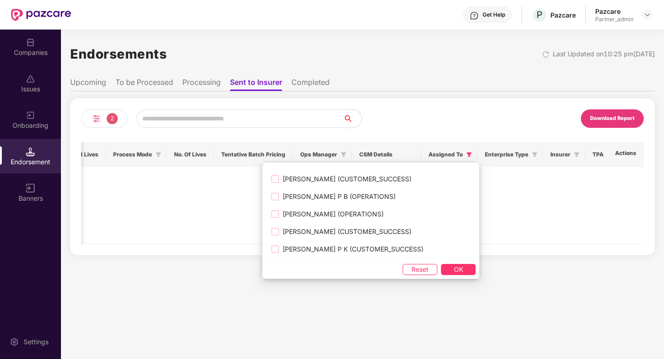
click at [353, 216] on span "[PERSON_NAME] (OPERATIONS)" at bounding box center [333, 214] width 108 height 10
click at [454, 267] on span "OK" at bounding box center [458, 269] width 9 height 10
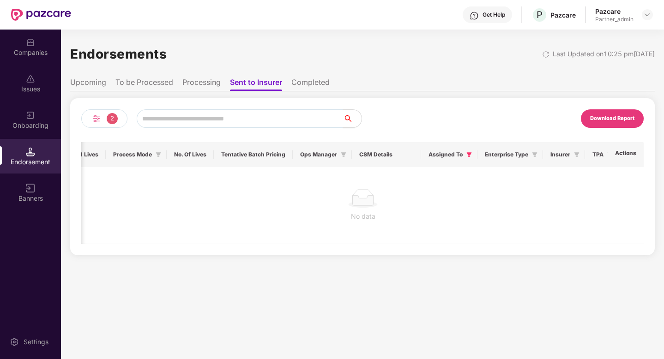
click at [153, 86] on li "To be Processed" at bounding box center [144, 84] width 58 height 13
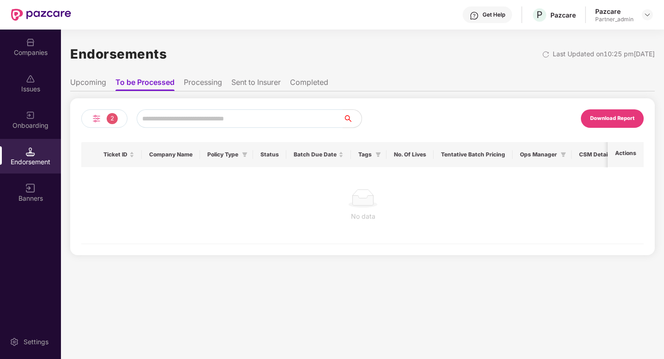
click at [263, 82] on li "Sent to Insurer" at bounding box center [255, 84] width 49 height 13
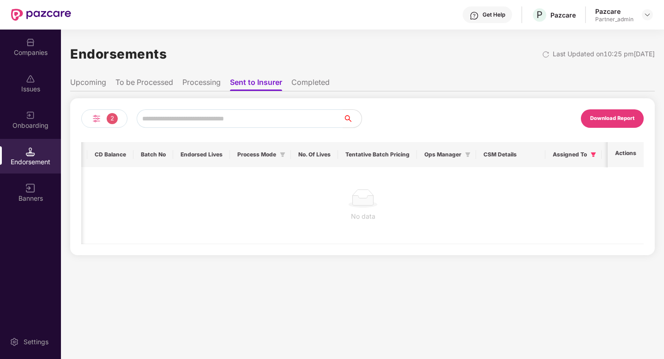
scroll to position [0, 560]
click at [464, 154] on span at bounding box center [468, 154] width 9 height 11
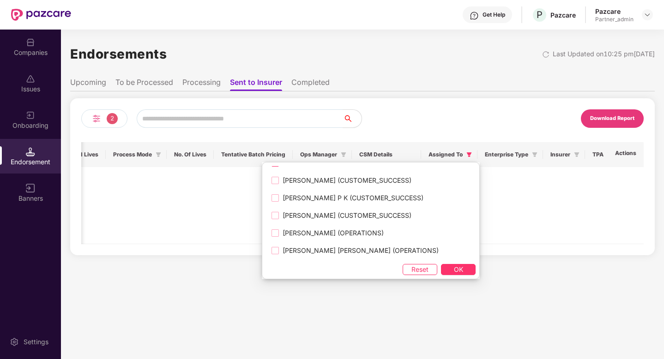
scroll to position [772, 0]
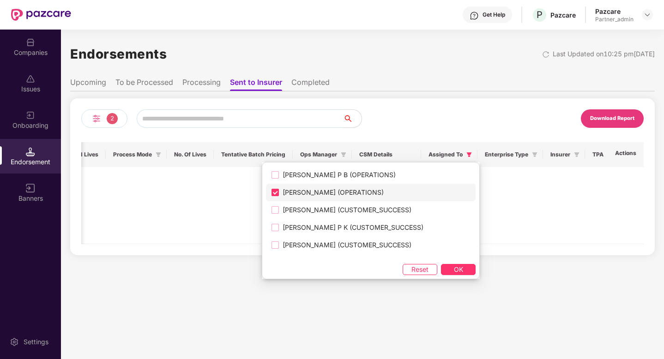
click at [338, 194] on span "[PERSON_NAME] (OPERATIONS)" at bounding box center [333, 192] width 108 height 10
click at [320, 176] on span "[PERSON_NAME] P B (OPERATIONS)" at bounding box center [339, 175] width 120 height 10
click at [454, 267] on span "OK" at bounding box center [458, 269] width 9 height 10
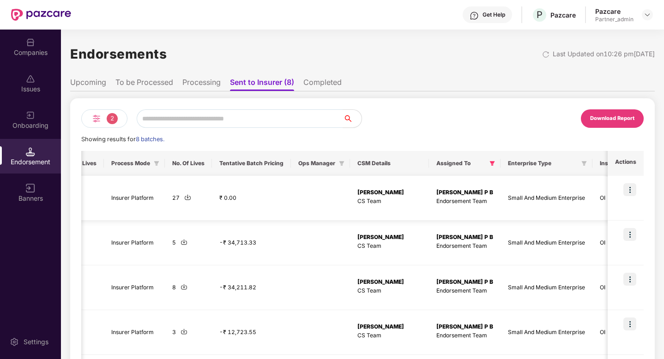
scroll to position [0, 979]
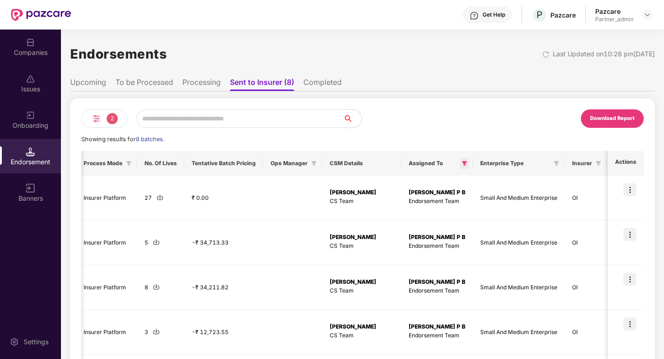
click at [462, 163] on icon "filter" at bounding box center [464, 163] width 5 height 5
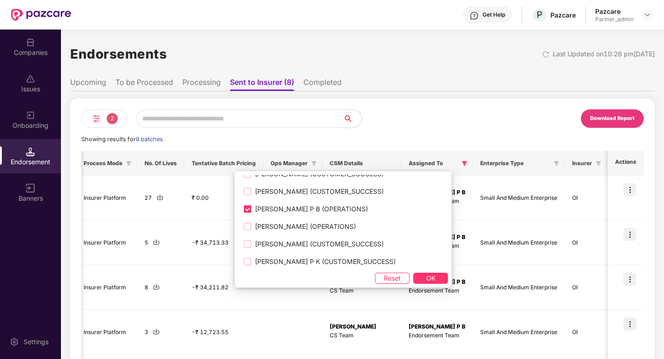
scroll to position [750, 0]
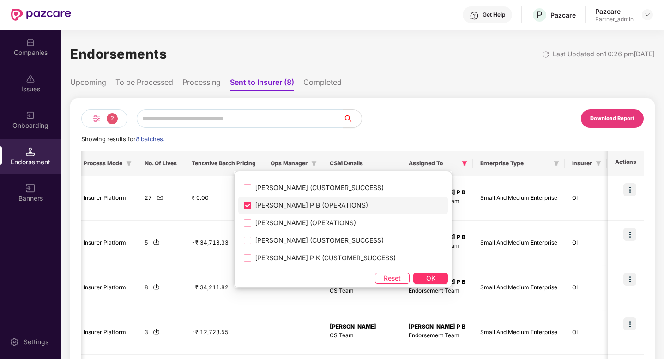
click at [312, 209] on span "[PERSON_NAME] P B (OPERATIONS)" at bounding box center [311, 205] width 120 height 10
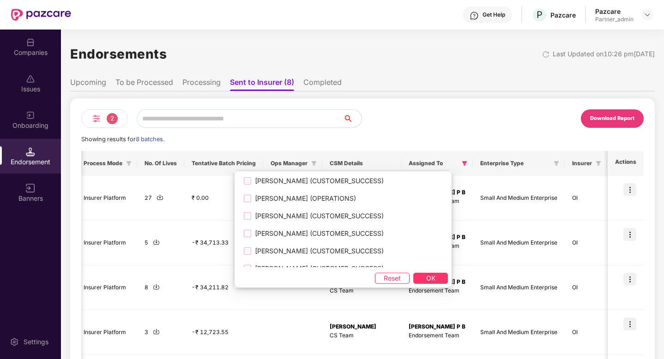
scroll to position [579, 0]
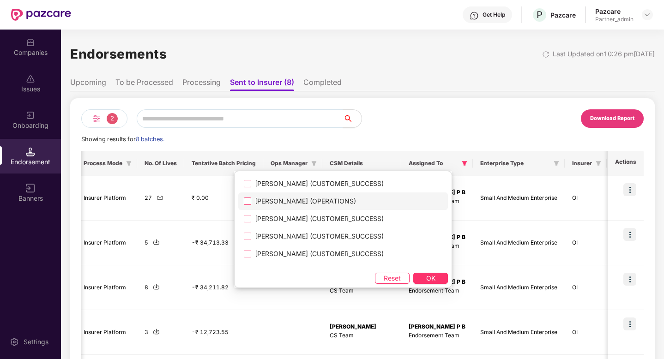
click at [323, 203] on span "[PERSON_NAME] (OPERATIONS)" at bounding box center [305, 201] width 108 height 10
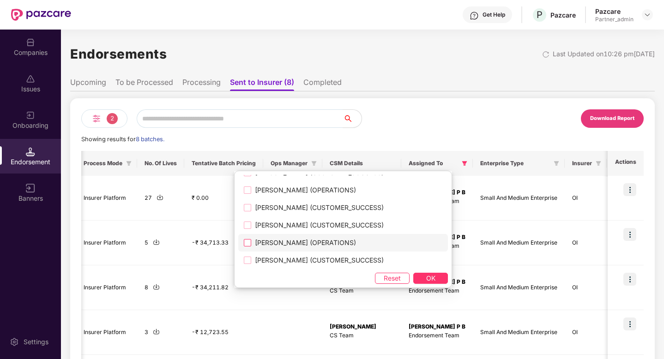
scroll to position [530, 0]
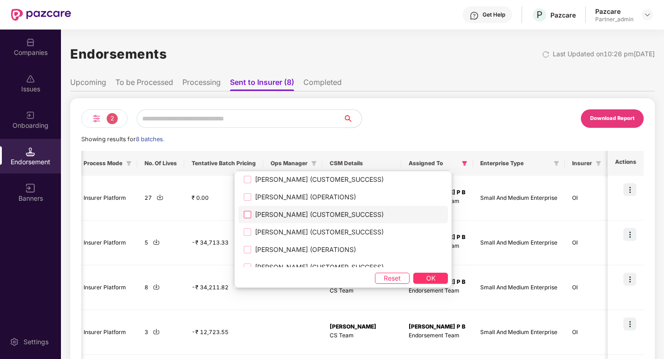
click at [334, 220] on label "[PERSON_NAME] (CUSTOMER_SUCCESS)" at bounding box center [343, 215] width 210 height 18
click at [341, 201] on span "[PERSON_NAME] (OPERATIONS)" at bounding box center [305, 197] width 108 height 10
click at [416, 284] on div "[PERSON_NAME] (CUSTOMER_SUCCESS) [PERSON_NAME] (CUSTOMER_SUCCESS) [PERSON_NAME]…" at bounding box center [343, 229] width 218 height 117
click at [426, 278] on span "OK" at bounding box center [430, 278] width 9 height 10
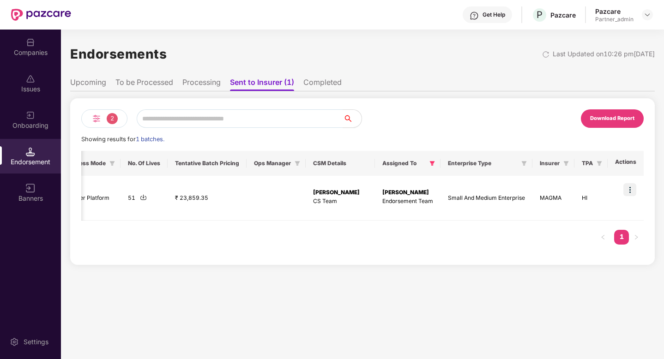
scroll to position [0, 903]
click at [149, 84] on li "To be Processed" at bounding box center [144, 84] width 58 height 13
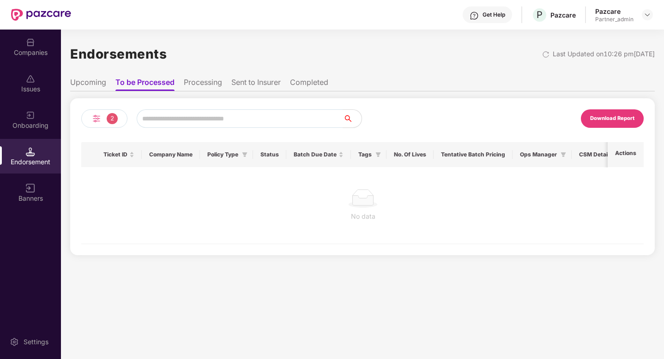
click at [263, 82] on li "Sent to Insurer" at bounding box center [255, 84] width 49 height 13
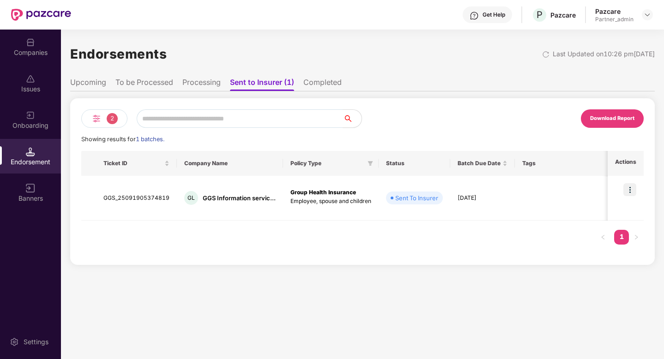
click at [313, 86] on li "Completed" at bounding box center [322, 84] width 38 height 13
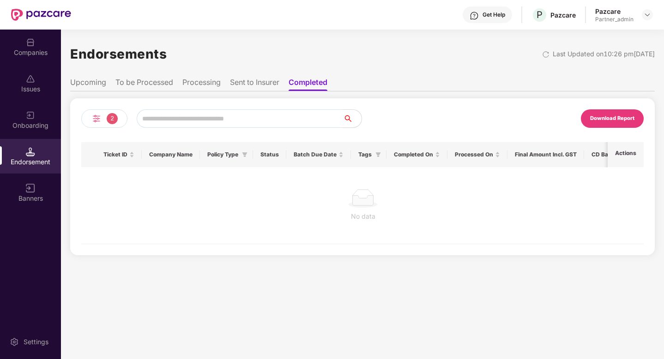
click at [267, 83] on li "Sent to Insurer" at bounding box center [254, 84] width 49 height 13
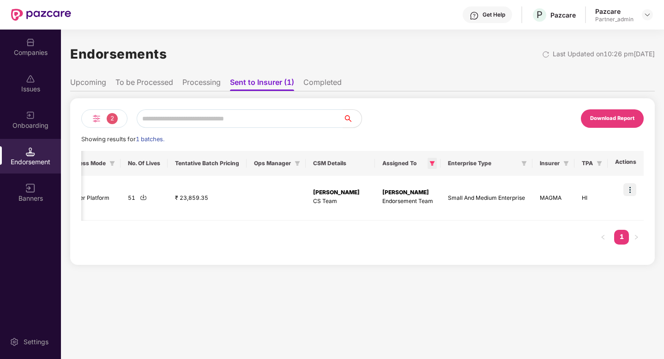
click at [433, 161] on icon "filter" at bounding box center [432, 163] width 5 height 5
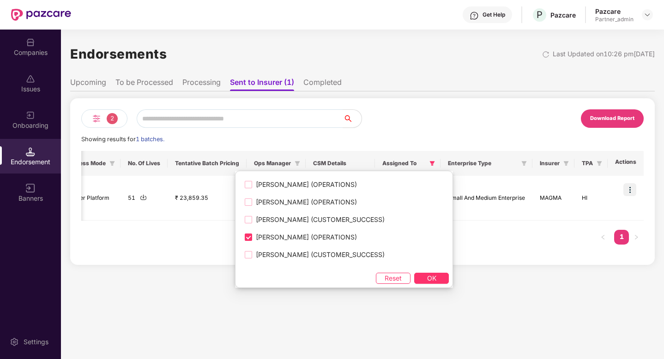
scroll to position [514, 0]
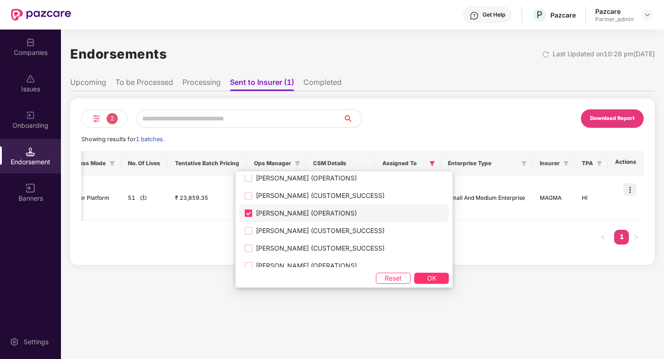
click at [314, 212] on span "[PERSON_NAME] (OPERATIONS)" at bounding box center [306, 213] width 108 height 10
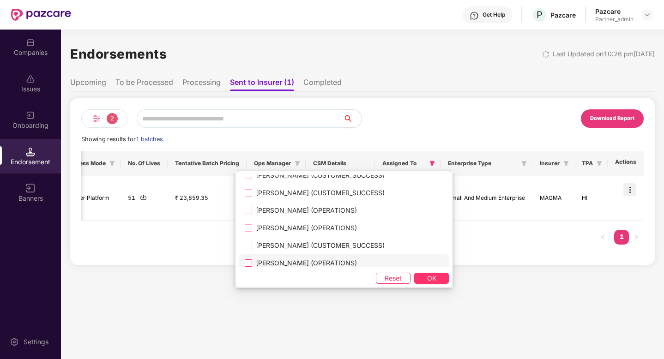
scroll to position [463, 0]
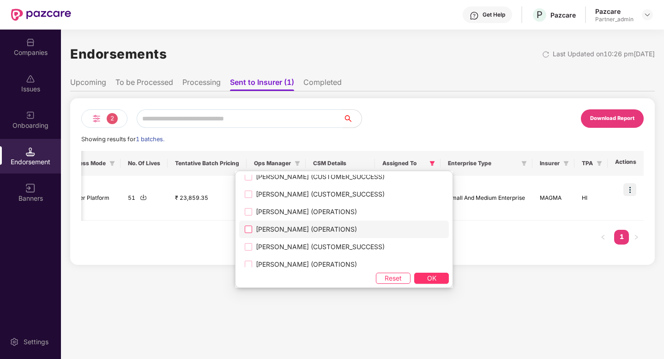
click at [320, 228] on span "[PERSON_NAME] (OPERATIONS)" at bounding box center [306, 229] width 108 height 10
click at [414, 275] on button "OK" at bounding box center [431, 278] width 35 height 11
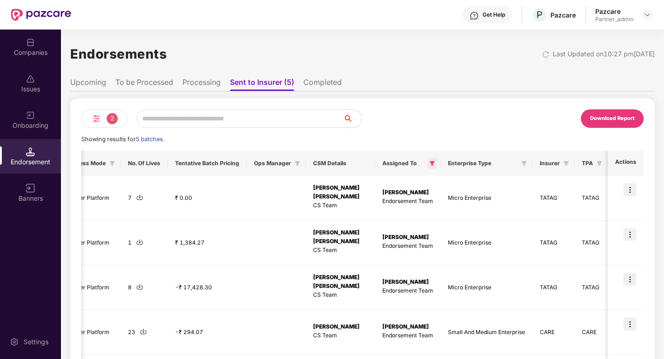
click at [436, 160] on span at bounding box center [431, 163] width 9 height 11
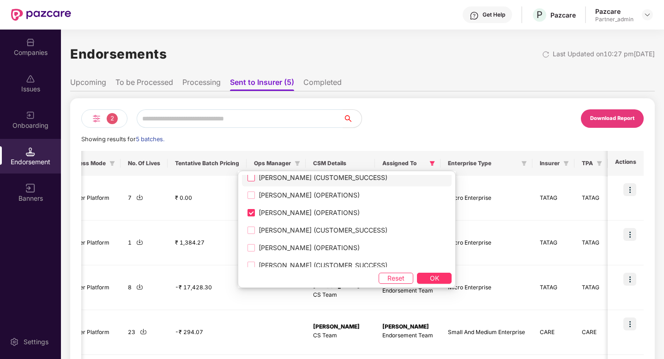
scroll to position [473, 0]
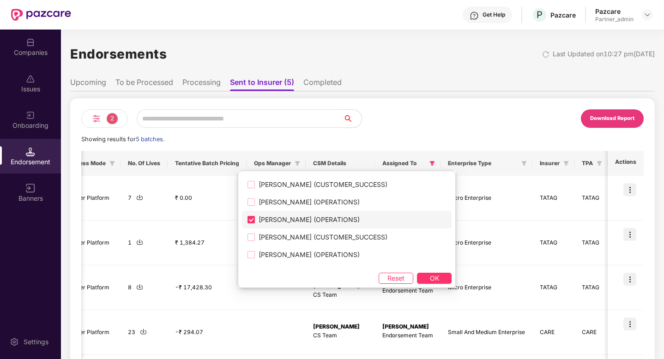
click at [286, 216] on span "[PERSON_NAME] (OPERATIONS)" at bounding box center [309, 220] width 108 height 10
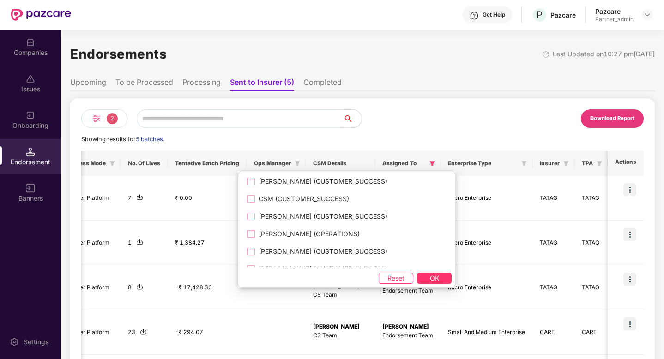
scroll to position [90, 0]
click at [290, 230] on span "[PERSON_NAME] (OPERATIONS)" at bounding box center [309, 233] width 108 height 10
click at [419, 271] on div "[PERSON_NAME] (CUSTOMER_SUCCESS) [PERSON_NAME] (CUSTOMER_SUCCESS) [PERSON_NAME]…" at bounding box center [347, 229] width 218 height 117
click at [430, 276] on span "OK" at bounding box center [434, 278] width 9 height 10
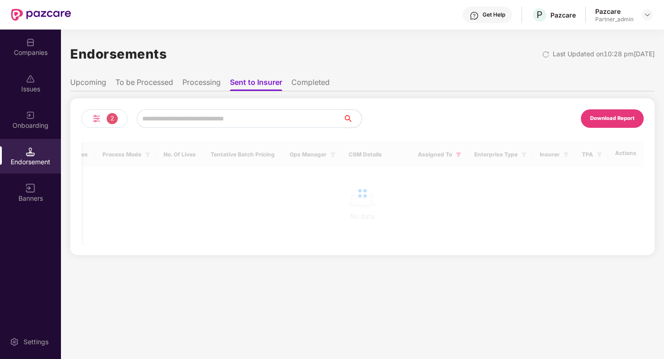
scroll to position [0, 560]
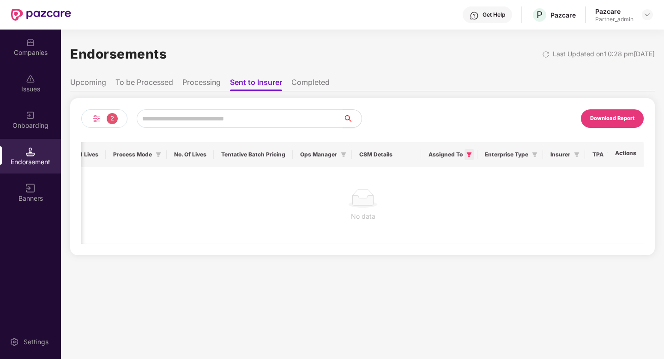
click at [466, 152] on icon "filter" at bounding box center [469, 155] width 6 height 6
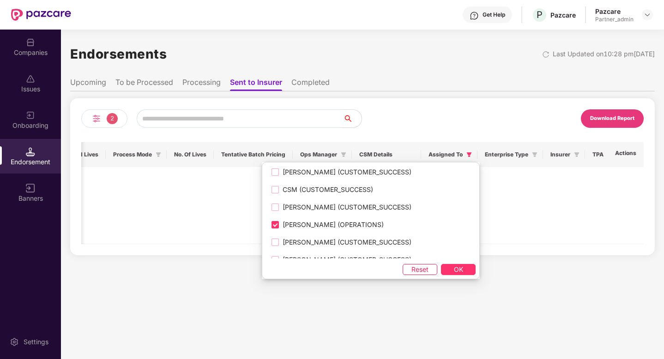
click at [411, 268] on span "Reset" at bounding box center [419, 269] width 17 height 10
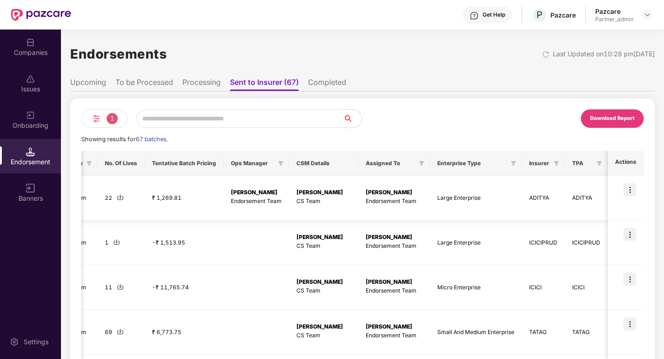
scroll to position [0, 1035]
click at [426, 159] on span at bounding box center [421, 163] width 9 height 11
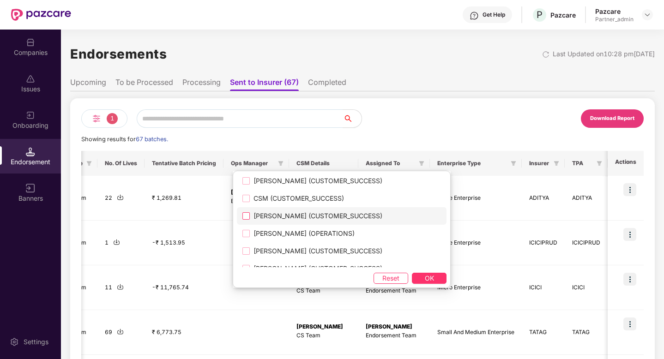
scroll to position [0, 0]
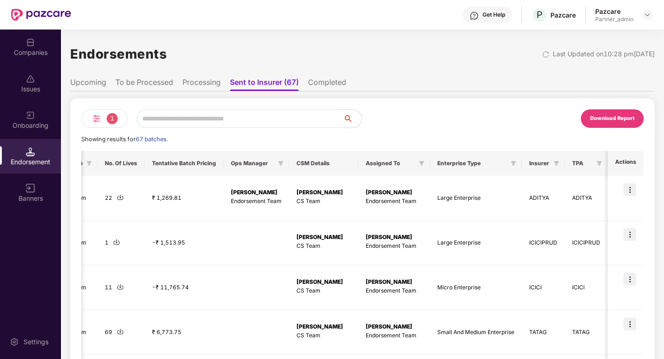
click at [91, 114] on img at bounding box center [96, 118] width 11 height 11
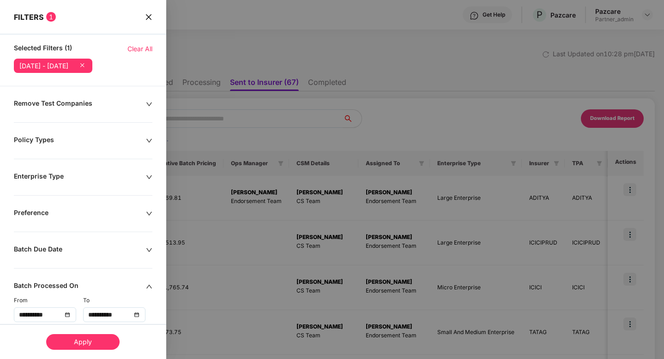
scroll to position [286, 0]
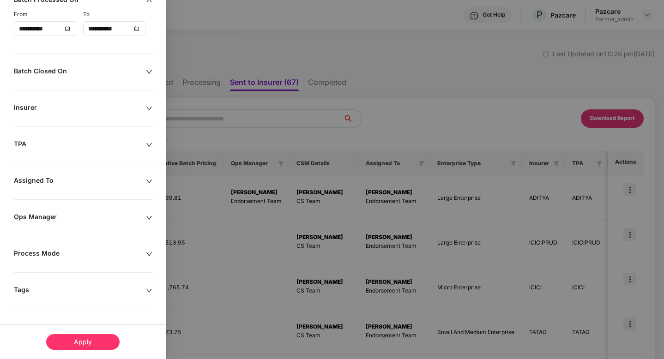
click at [109, 180] on div "Assigned To" at bounding box center [80, 181] width 132 height 10
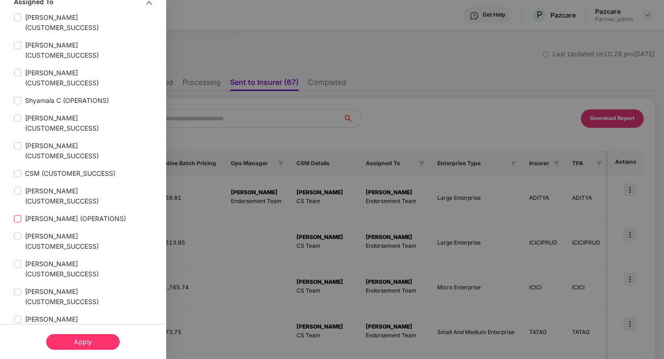
click at [81, 214] on span "[PERSON_NAME] (OPERATIONS)" at bounding box center [75, 219] width 108 height 10
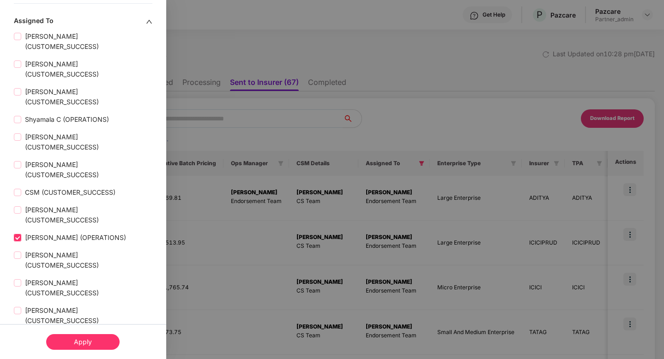
scroll to position [484, 0]
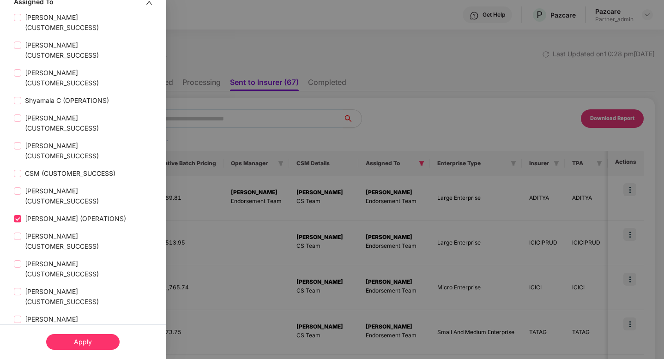
click at [91, 333] on div "Apply" at bounding box center [83, 341] width 166 height 35
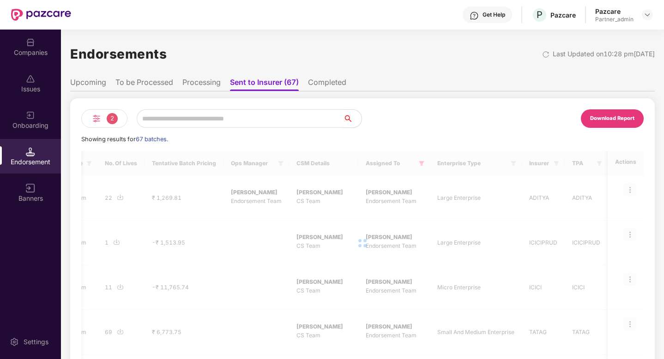
scroll to position [0, 560]
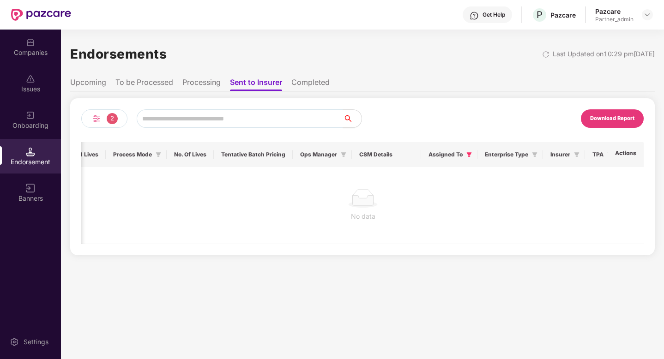
click at [102, 120] on div "2" at bounding box center [104, 118] width 46 height 18
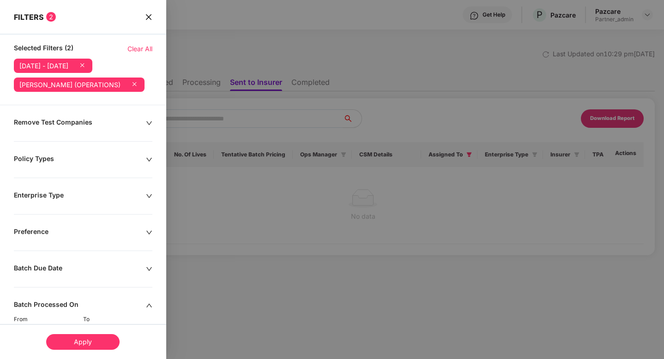
click at [132, 85] on icon at bounding box center [134, 84] width 4 height 4
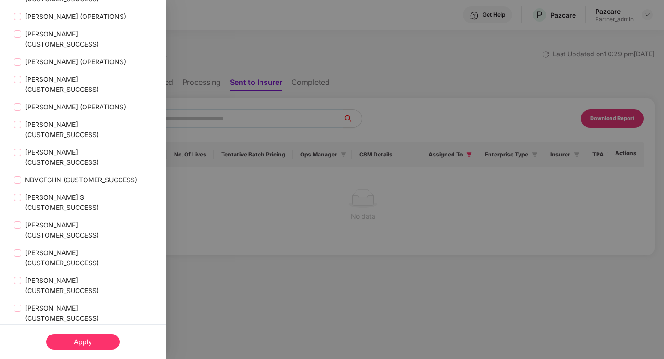
scroll to position [1964, 0]
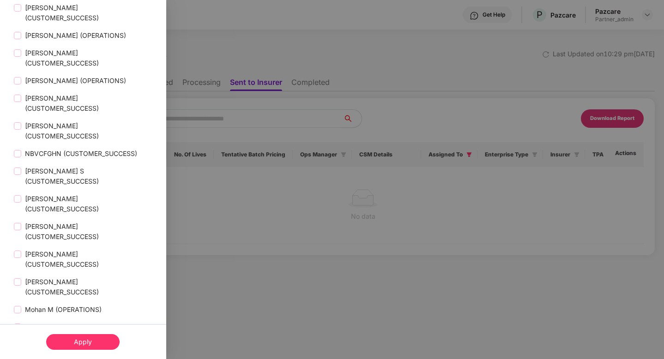
click at [50, 350] on span "[PERSON_NAME] (OPERATIONS)" at bounding box center [75, 355] width 108 height 10
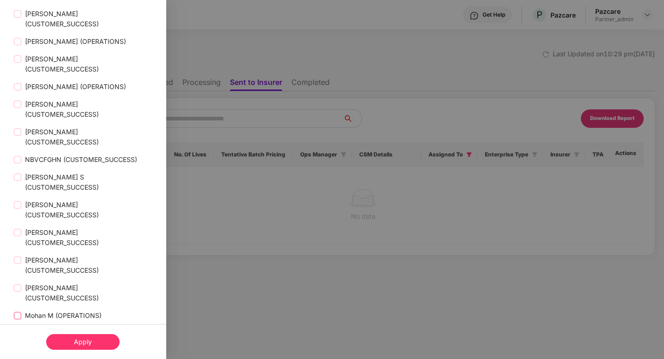
click at [72, 311] on span "Mohan M (OPERATIONS)" at bounding box center [63, 316] width 84 height 10
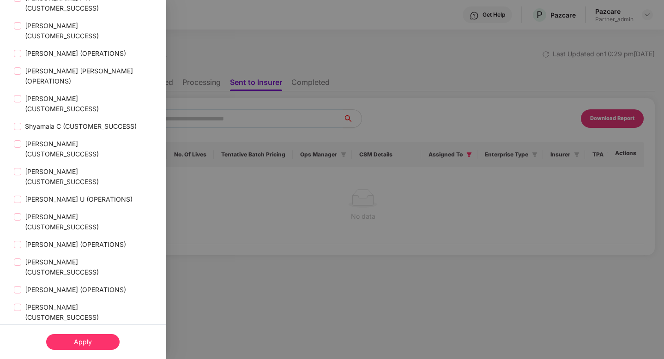
scroll to position [1771, 0]
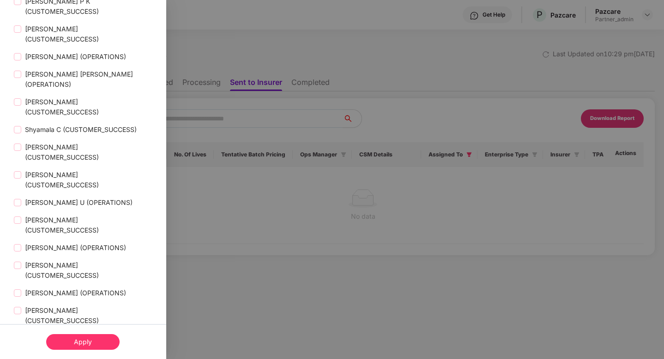
click at [77, 281] on div "[PERSON_NAME] (OPERATIONS)" at bounding box center [83, 290] width 138 height 18
click at [77, 288] on span "[PERSON_NAME] (OPERATIONS)" at bounding box center [75, 293] width 108 height 10
click at [84, 243] on span "[PERSON_NAME] (OPERATIONS)" at bounding box center [75, 248] width 108 height 10
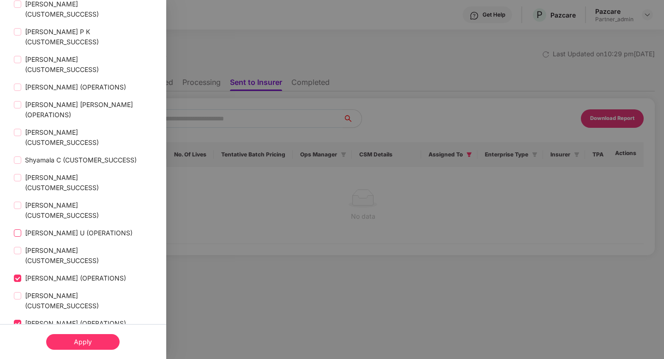
click at [79, 228] on span "[PERSON_NAME] U (OPERATIONS)" at bounding box center [78, 233] width 115 height 10
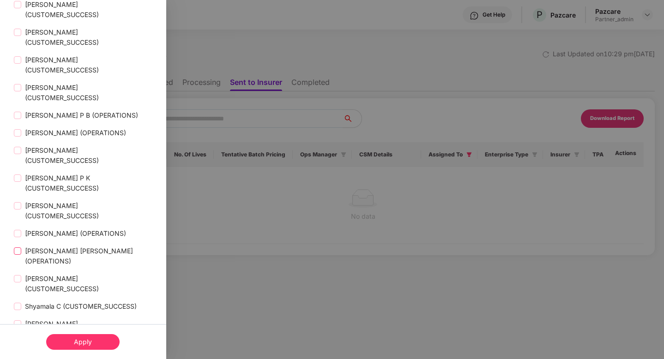
click at [62, 246] on span "[PERSON_NAME] [PERSON_NAME] (OPERATIONS)" at bounding box center [86, 256] width 131 height 20
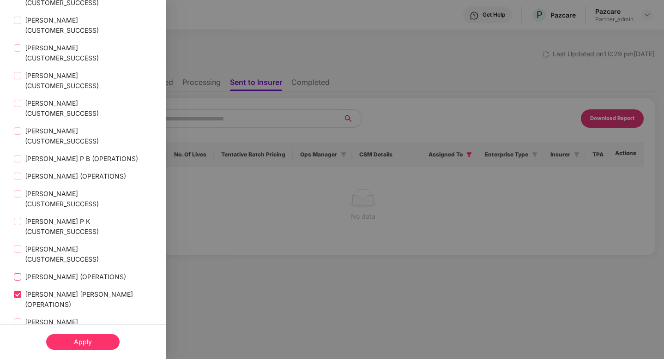
click at [81, 272] on span "[PERSON_NAME] (OPERATIONS)" at bounding box center [75, 277] width 108 height 10
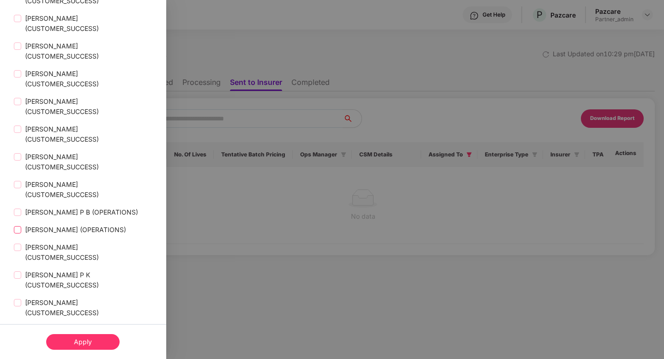
click at [76, 225] on span "[PERSON_NAME] (OPERATIONS)" at bounding box center [75, 230] width 108 height 10
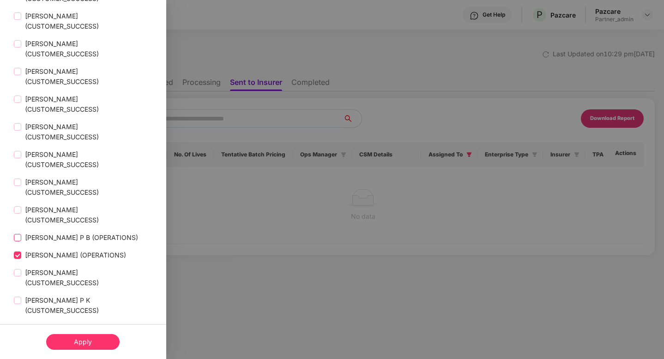
click at [75, 233] on span "[PERSON_NAME] P B (OPERATIONS)" at bounding box center [81, 238] width 120 height 10
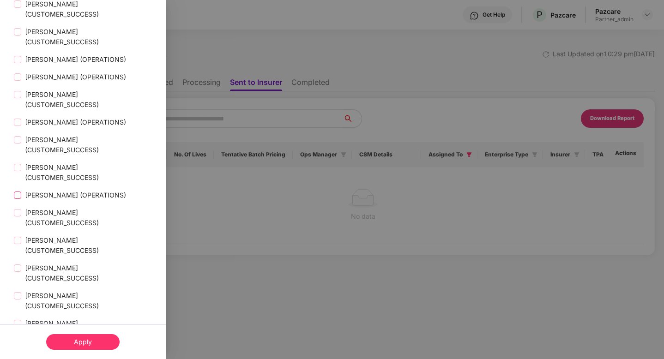
click at [80, 190] on span "[PERSON_NAME] (OPERATIONS)" at bounding box center [75, 195] width 108 height 10
click at [88, 190] on span "[PERSON_NAME] (OPERATIONS)" at bounding box center [75, 195] width 108 height 10
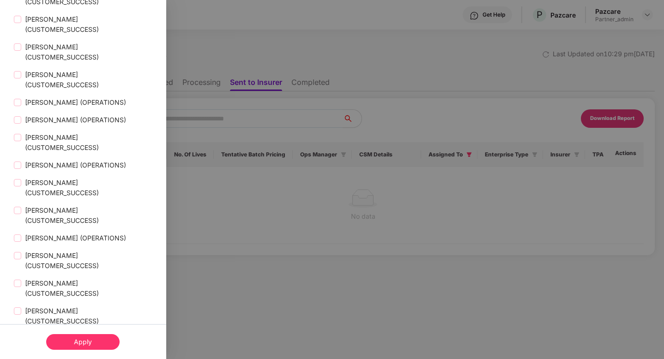
scroll to position [1361, 0]
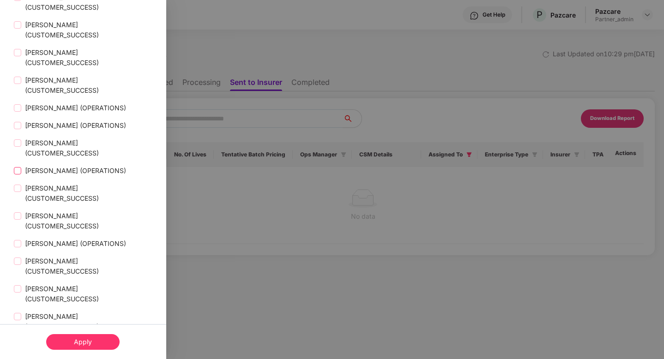
click at [73, 166] on span "[PERSON_NAME] (OPERATIONS)" at bounding box center [75, 171] width 108 height 10
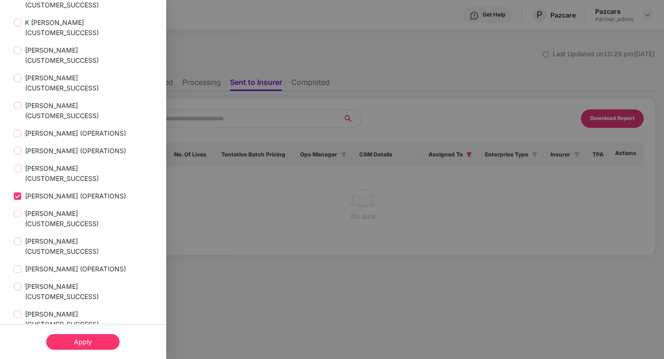
scroll to position [1344, 0]
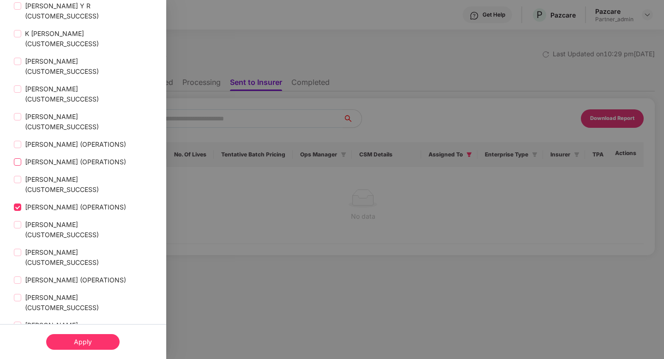
click at [54, 157] on span "[PERSON_NAME] (OPERATIONS)" at bounding box center [75, 162] width 108 height 10
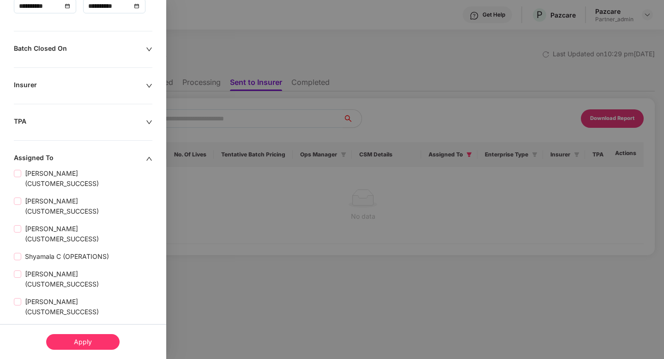
scroll to position [515, 0]
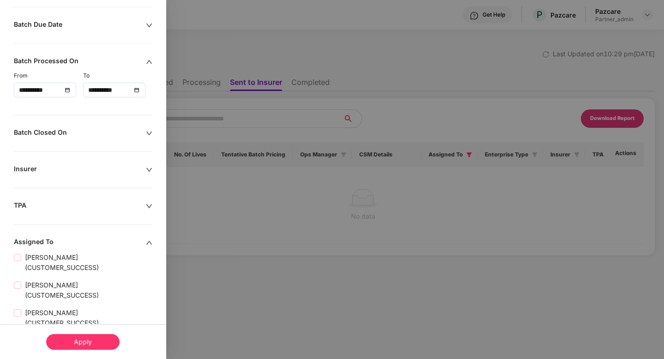
click at [105, 344] on div "Apply" at bounding box center [82, 342] width 73 height 16
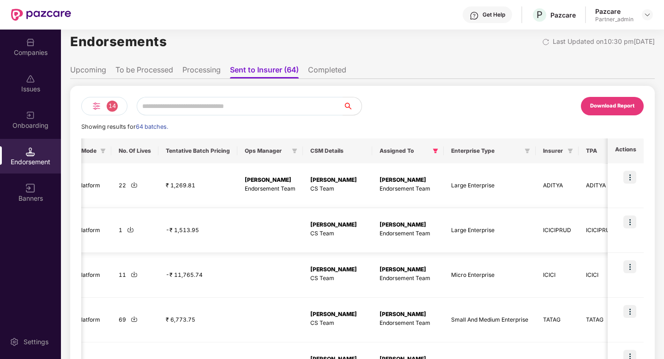
scroll to position [0, 975]
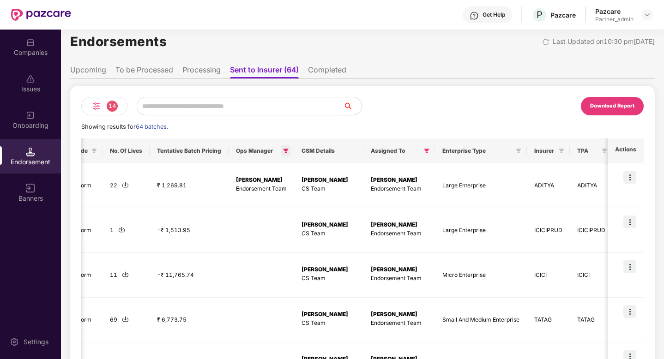
click at [288, 150] on icon "filter" at bounding box center [285, 151] width 5 height 5
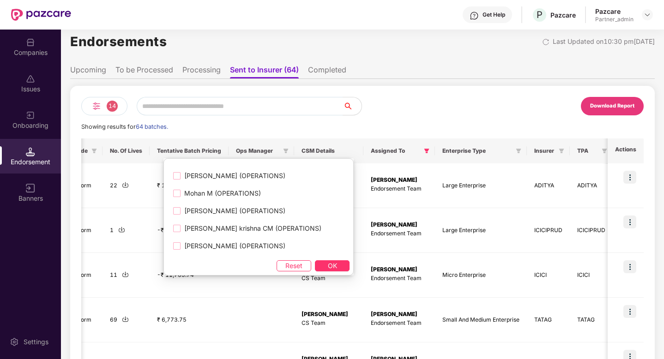
scroll to position [0, 0]
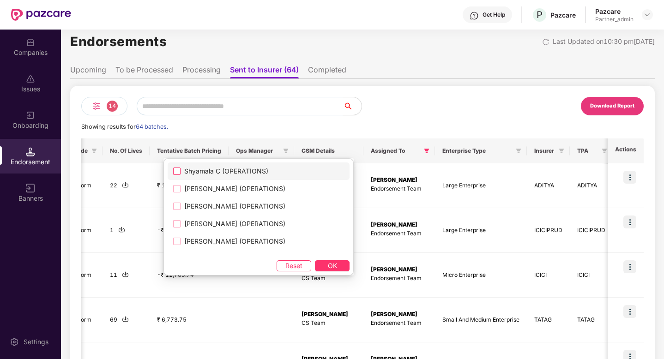
click at [180, 171] on span "Shyamala C (OPERATIONS)" at bounding box center [225, 171] width 91 height 10
click at [323, 263] on button "OK" at bounding box center [332, 265] width 35 height 11
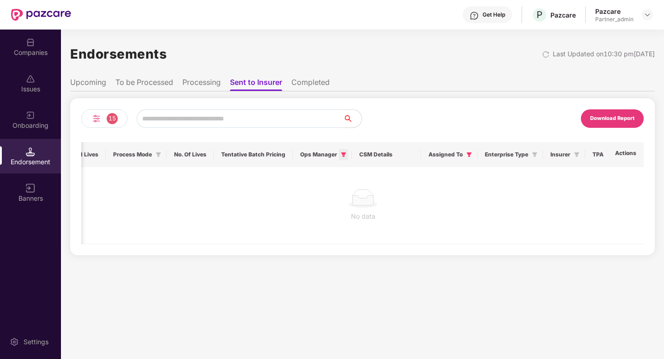
click at [341, 155] on icon "filter" at bounding box center [344, 155] width 6 height 6
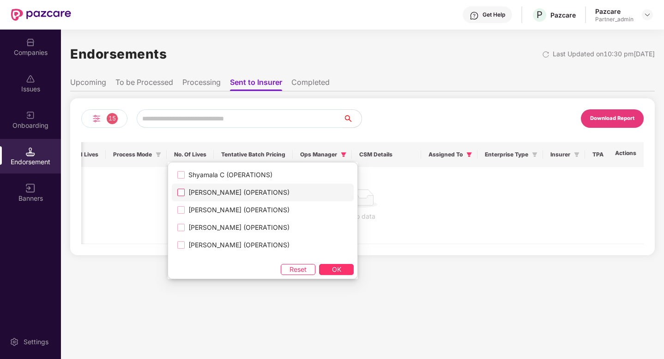
click at [186, 193] on span "[PERSON_NAME] (OPERATIONS)" at bounding box center [239, 192] width 108 height 10
click at [332, 267] on span "OK" at bounding box center [336, 269] width 9 height 10
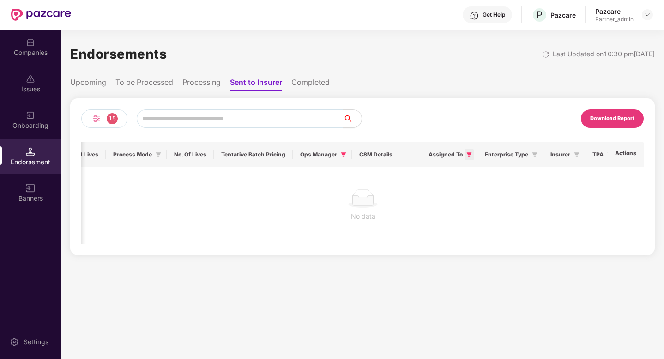
click at [466, 156] on icon "filter" at bounding box center [469, 155] width 6 height 6
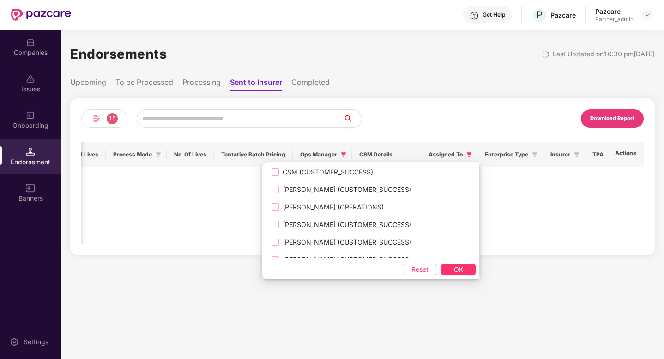
scroll to position [128, 0]
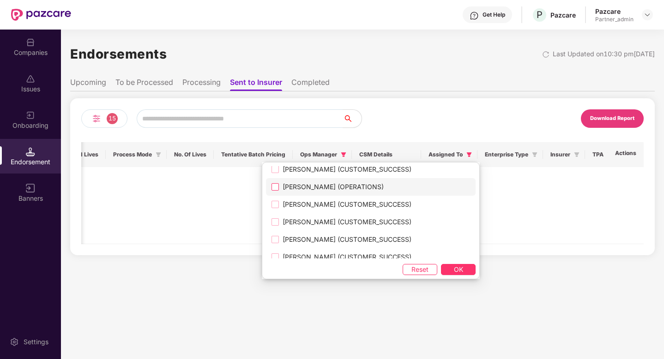
click at [344, 190] on span "[PERSON_NAME] (OPERATIONS)" at bounding box center [333, 187] width 108 height 10
click at [450, 266] on button "OK" at bounding box center [458, 269] width 35 height 11
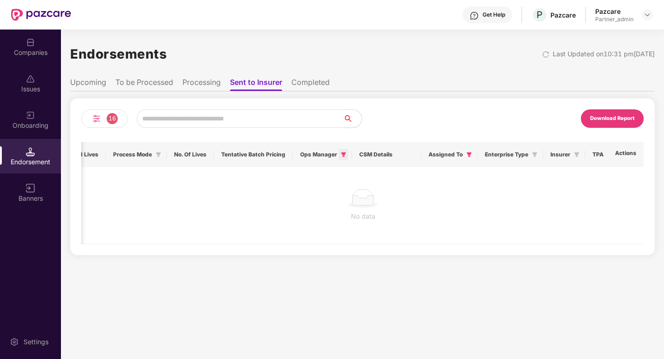
click at [339, 151] on span at bounding box center [343, 154] width 9 height 11
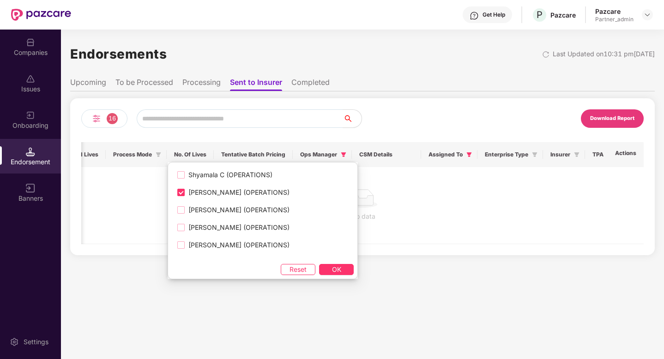
click at [282, 275] on div "Shyamala C (OPERATIONS) [PERSON_NAME] (OPERATIONS) [PERSON_NAME] (OPERATIONS) […" at bounding box center [263, 220] width 190 height 117
click at [289, 274] on span "Reset" at bounding box center [297, 269] width 17 height 10
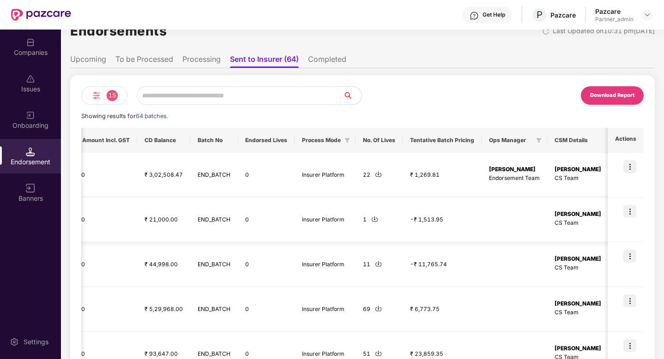
scroll to position [0, 0]
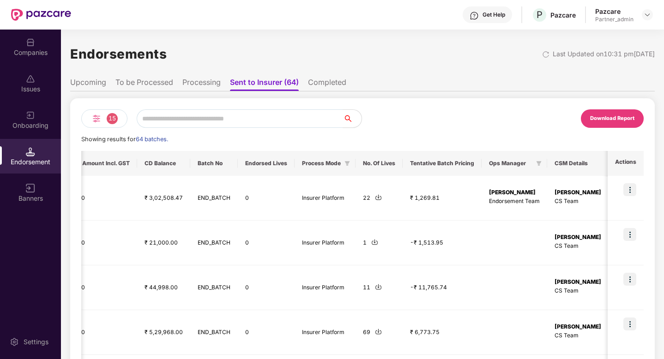
click at [207, 88] on li "Processing" at bounding box center [201, 84] width 38 height 13
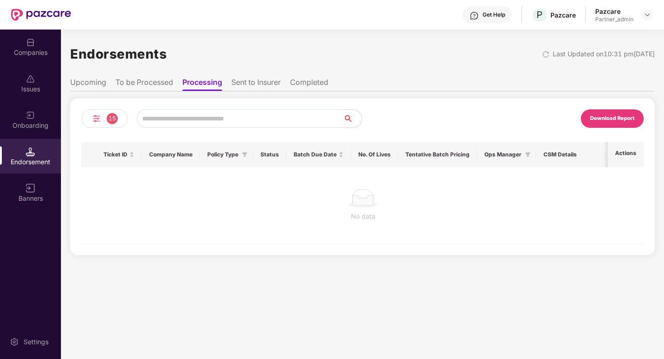
click at [151, 84] on li "To be Processed" at bounding box center [144, 84] width 58 height 13
click at [308, 80] on li "Completed" at bounding box center [309, 84] width 38 height 13
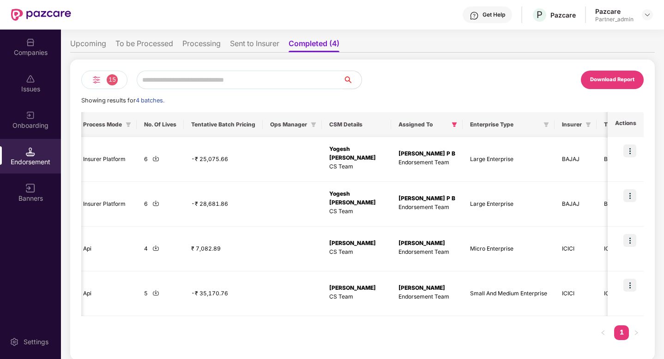
scroll to position [0, 1004]
click at [98, 46] on li "Upcoming" at bounding box center [88, 45] width 36 height 13
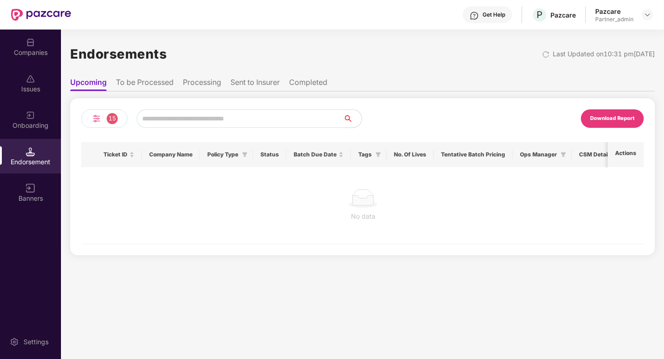
click at [320, 81] on li "Completed" at bounding box center [308, 84] width 38 height 13
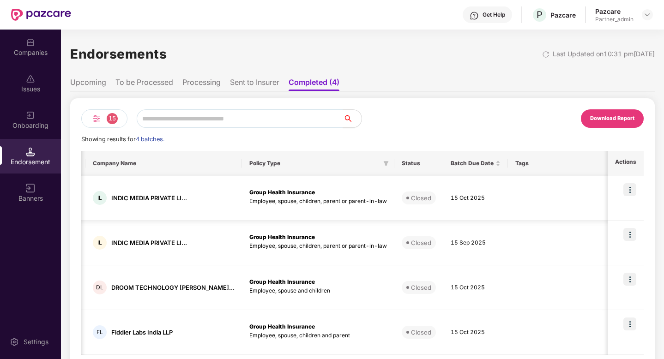
scroll to position [0, 96]
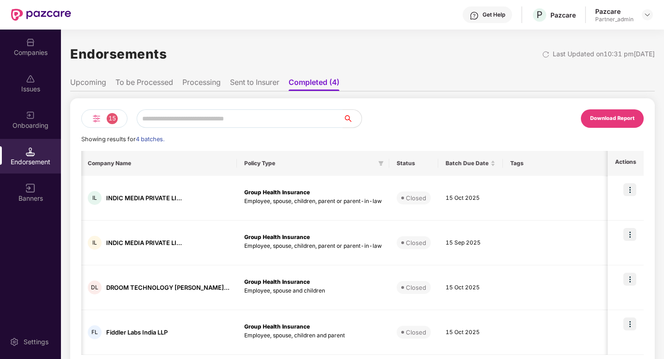
click at [101, 81] on li "Upcoming" at bounding box center [88, 84] width 36 height 13
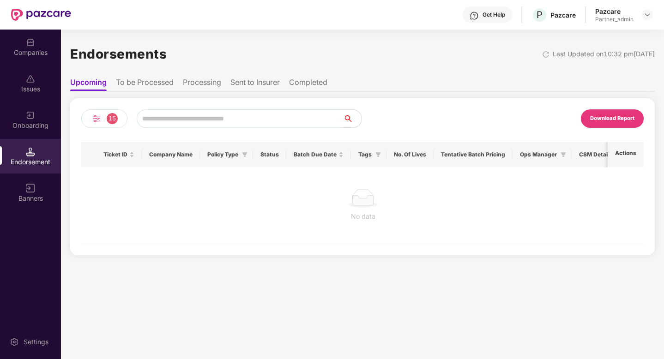
click at [102, 123] on div "15" at bounding box center [104, 118] width 46 height 18
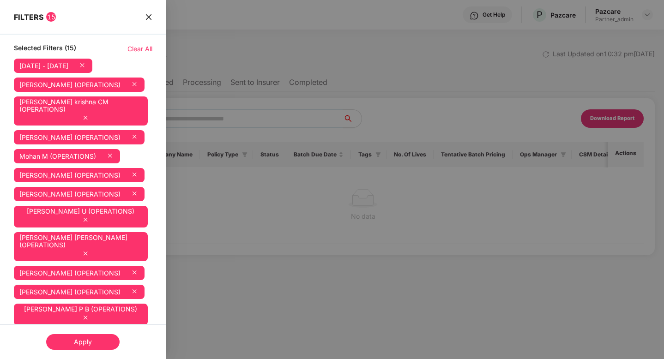
click at [140, 49] on span "Clear All" at bounding box center [139, 49] width 25 height 10
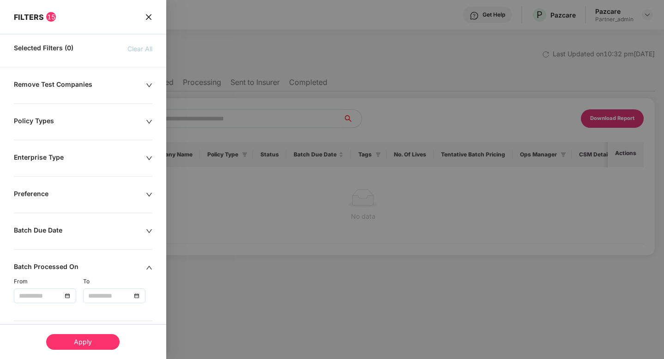
click at [75, 341] on div "Apply" at bounding box center [82, 342] width 73 height 16
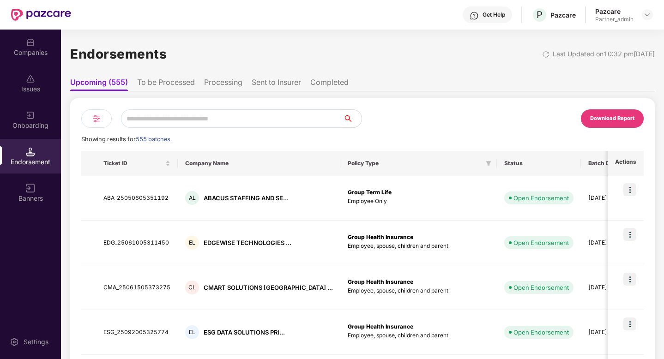
click at [91, 121] on img at bounding box center [96, 118] width 11 height 11
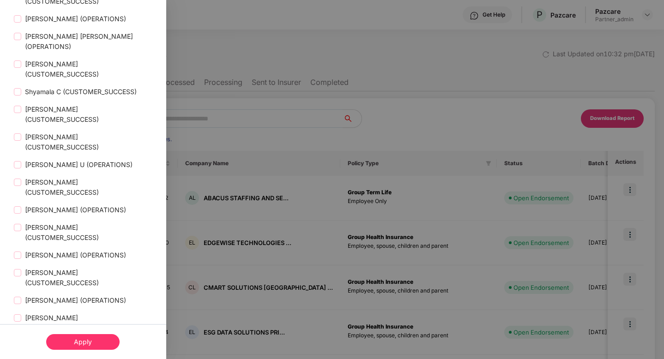
scroll to position [1925, 0]
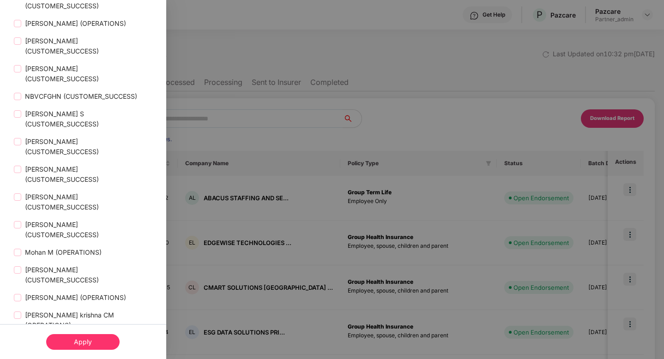
click at [93, 347] on div "Apply" at bounding box center [82, 342] width 73 height 16
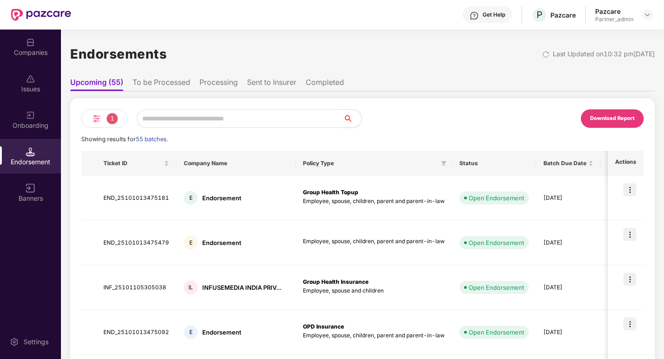
click at [159, 78] on li "To be Processed" at bounding box center [161, 84] width 58 height 13
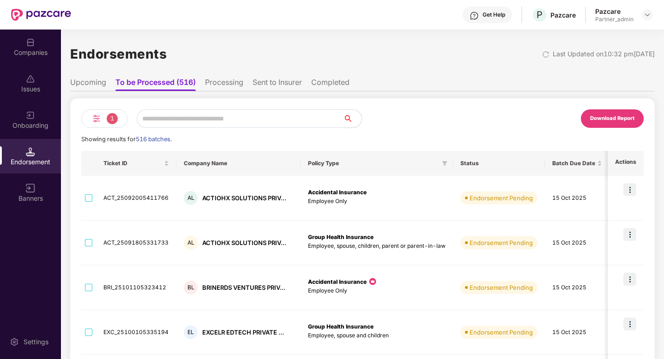
click at [227, 86] on li "Processing" at bounding box center [224, 84] width 38 height 13
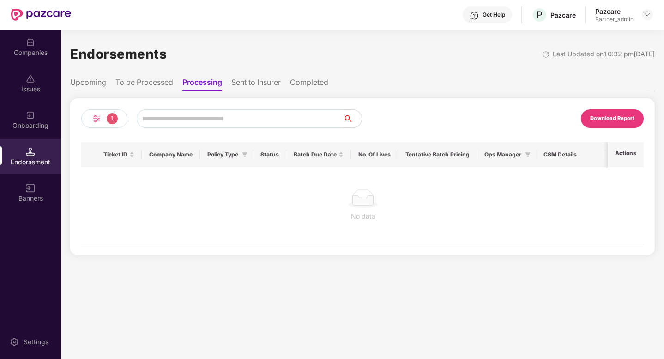
click at [268, 85] on li "Sent to Insurer" at bounding box center [255, 84] width 49 height 13
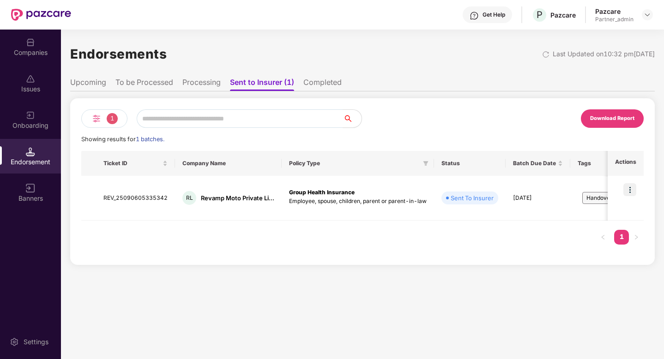
click at [313, 85] on li "Completed" at bounding box center [322, 84] width 38 height 13
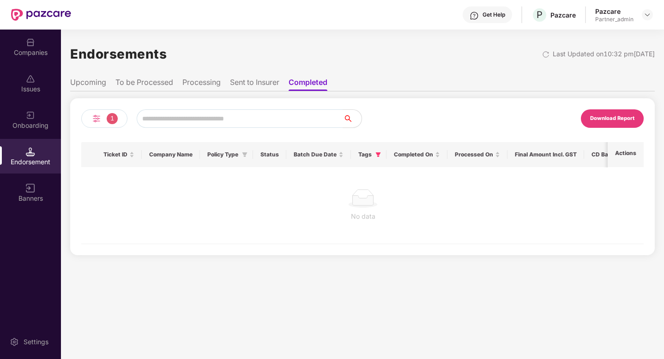
click at [101, 74] on ul "Upcoming To be Processed Processing Sent to Insurer Completed" at bounding box center [362, 82] width 584 height 18
click at [97, 117] on img at bounding box center [96, 118] width 11 height 11
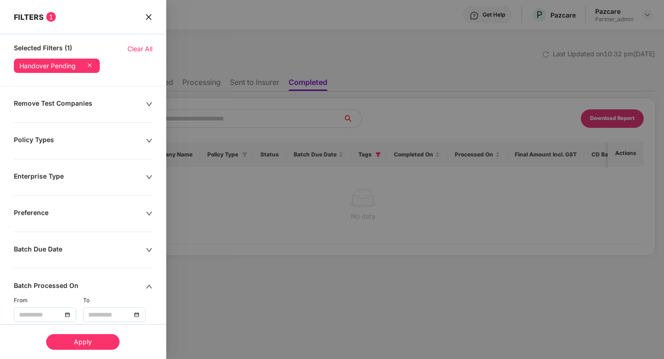
click at [134, 52] on span "Clear All" at bounding box center [139, 49] width 25 height 10
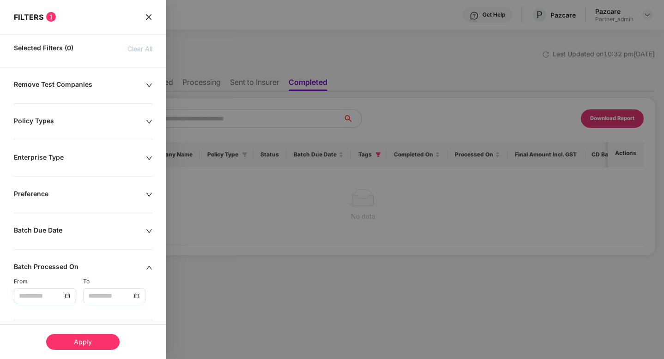
click at [92, 343] on div "Apply" at bounding box center [82, 342] width 73 height 16
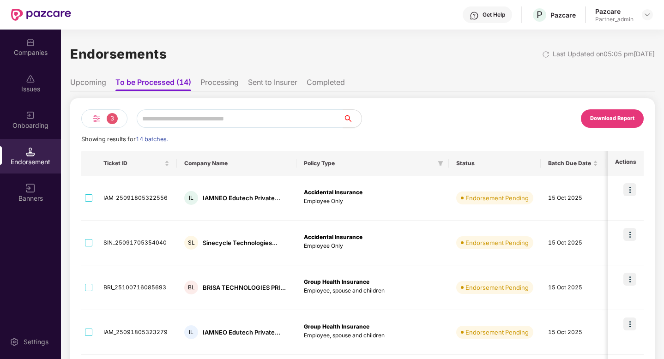
scroll to position [0, 1]
click at [633, 68] on div "Endorsements Last Updated on 05:05 pm, 15 Oct 2025 Upcoming To be Processed (14…" at bounding box center [362, 354] width 584 height 628
click at [602, 120] on div "Download Report" at bounding box center [612, 118] width 44 height 8
